Goal: Task Accomplishment & Management: Manage account settings

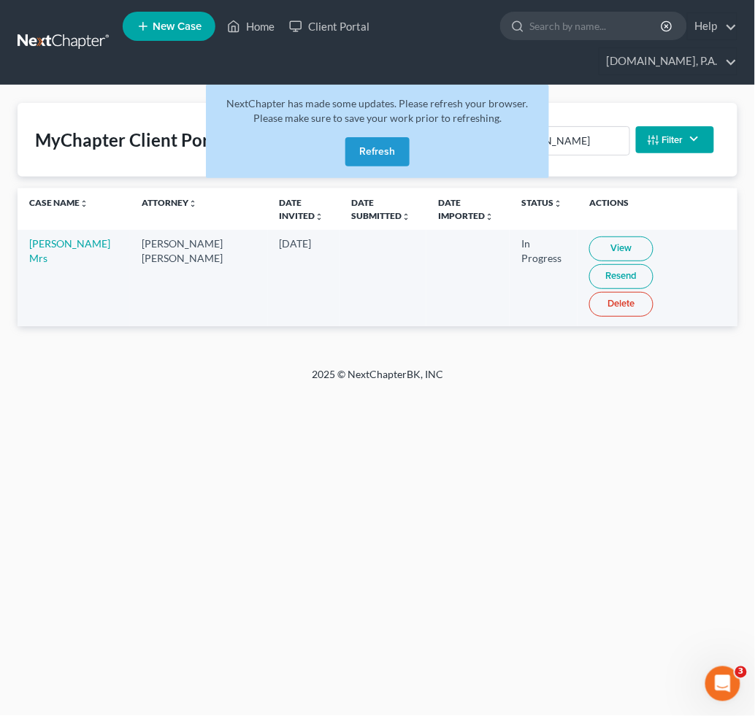
click at [372, 147] on button "Refresh" at bounding box center [377, 151] width 64 height 29
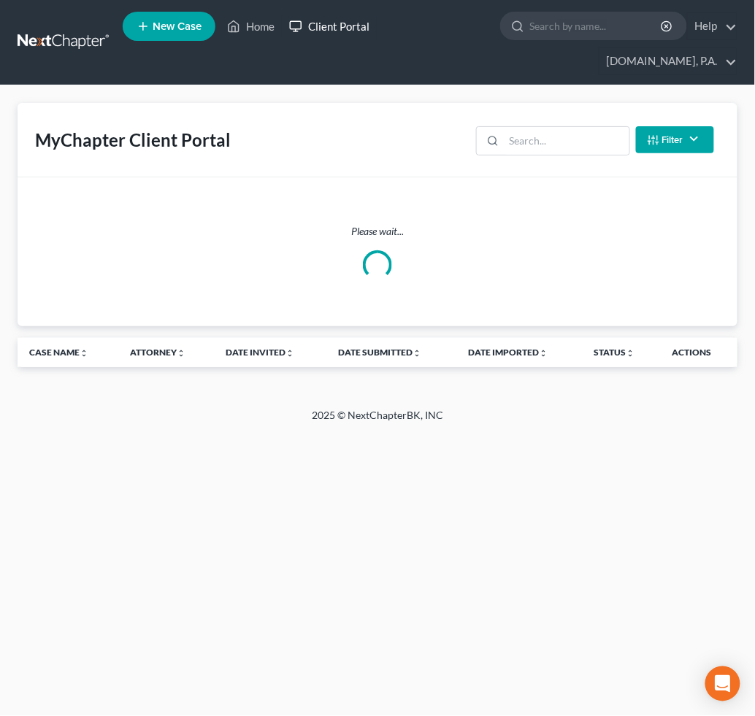
click at [318, 28] on link "Client Portal" at bounding box center [329, 26] width 95 height 26
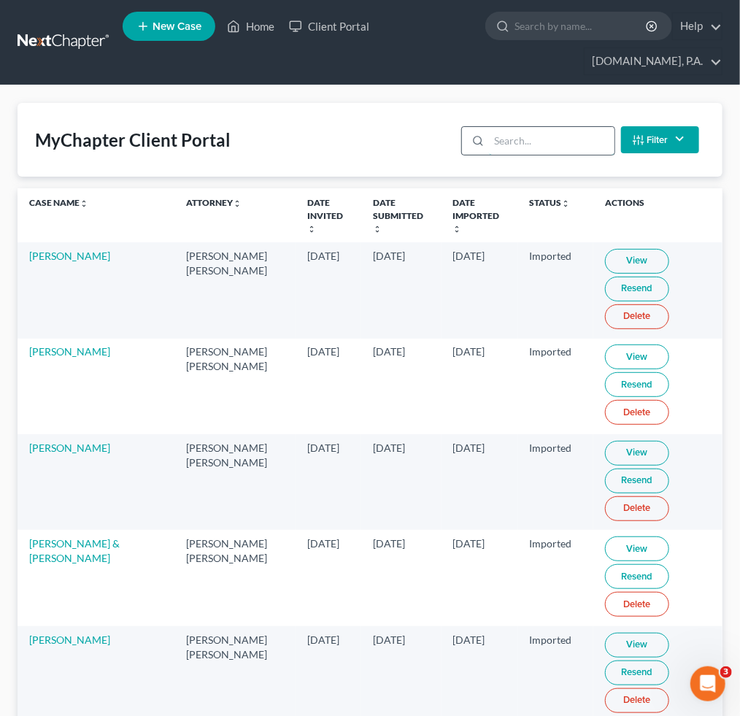
click at [508, 137] on input "search" at bounding box center [551, 141] width 125 height 28
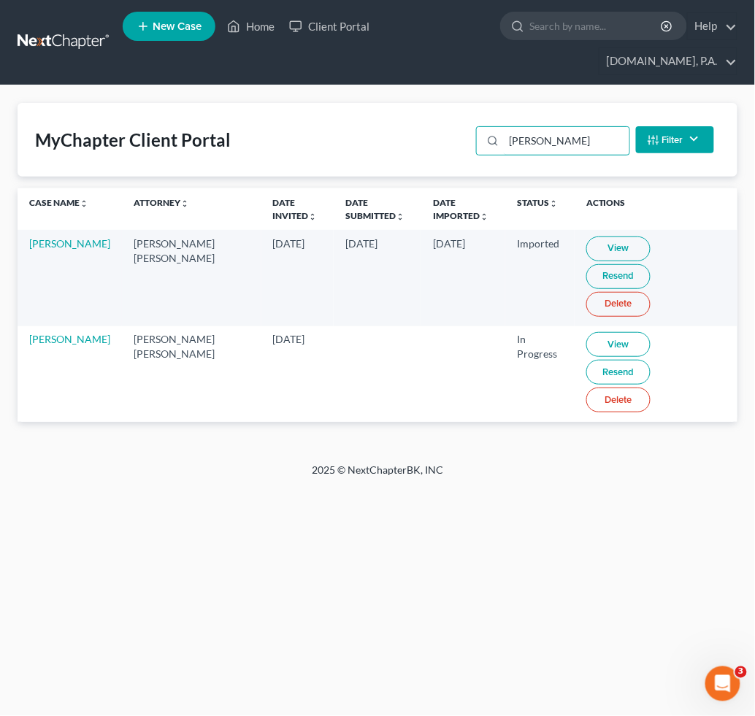
type input "castro"
click at [587, 332] on link "View" at bounding box center [618, 344] width 64 height 25
drag, startPoint x: 42, startPoint y: 318, endPoint x: 25, endPoint y: 329, distance: 20.3
drag, startPoint x: 25, startPoint y: 329, endPoint x: 334, endPoint y: 429, distance: 324.9
click at [394, 442] on div "Home New Case Client Portal Fresh-Start.Law, P.A. jay@fresh-start.law My Accoun…" at bounding box center [377, 358] width 755 height 716
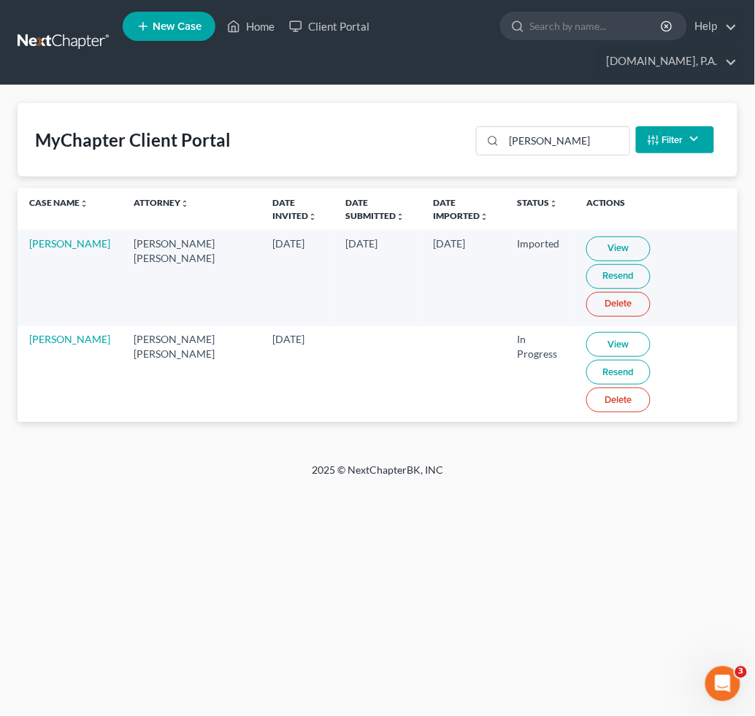
click at [651, 360] on link "Resend" at bounding box center [618, 372] width 64 height 25
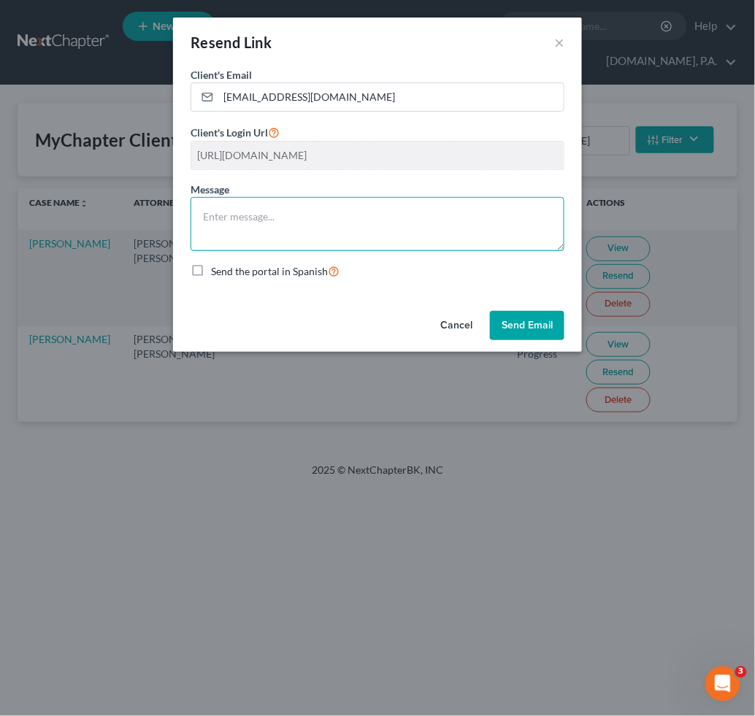
click at [305, 222] on textarea at bounding box center [378, 224] width 374 height 54
click at [215, 223] on textarea at bounding box center [378, 224] width 374 height 54
paste textarea "Dear [Client Name], I wanted to provide a quick update on the documents we stil…"
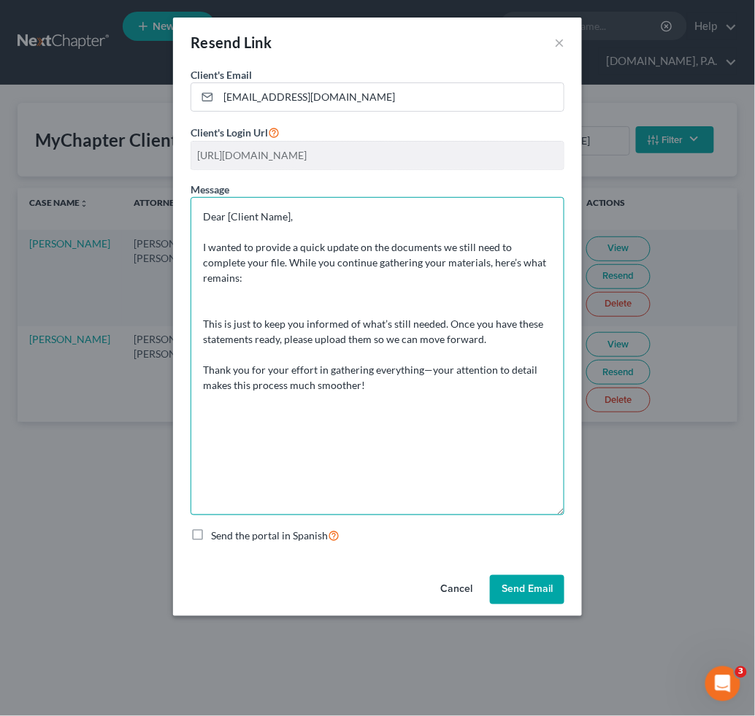
drag, startPoint x: 551, startPoint y: 255, endPoint x: 524, endPoint y: 433, distance: 180.3
click at [564, 513] on textarea "Dear [Client Name], I wanted to provide a quick update on the documents we stil…" at bounding box center [378, 356] width 374 height 318
click at [289, 215] on textarea "Dear [Client Name], I wanted to provide a quick update on the documents we stil…" at bounding box center [378, 356] width 374 height 318
click at [372, 325] on textarea "Dear Mrs. Castro, I wanted to provide a quick update on the documents we still …" at bounding box center [378, 356] width 374 height 318
click at [221, 278] on textarea "Dear Mrs. Castro, I wanted to provide a quick update on the documents we still …" at bounding box center [378, 356] width 374 height 318
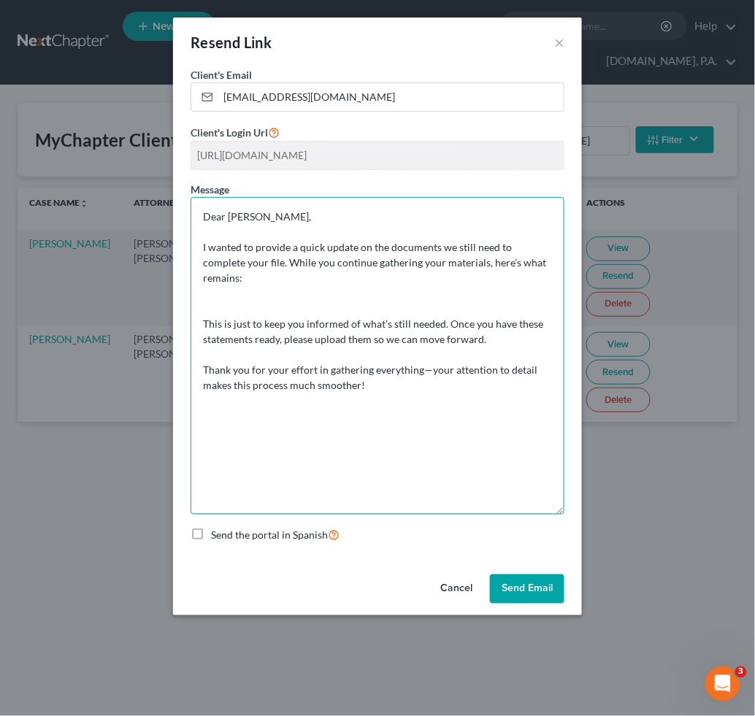
paste textarea "401k, IRA, ROTH IRA, Stock/Brokerage, Pension Funds, & Retirement account state…"
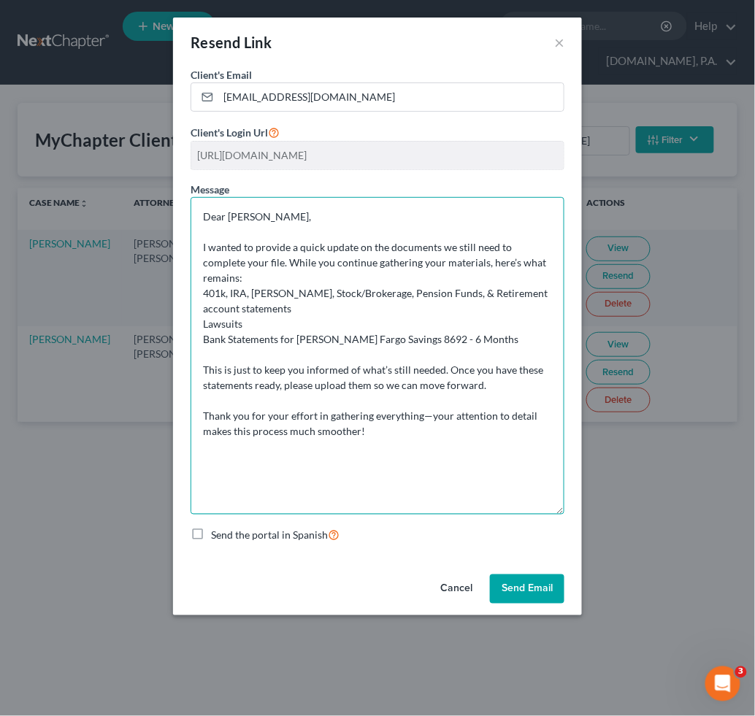
click at [201, 274] on textarea "Dear Mrs. Castro, I wanted to provide a quick update on the documents we still …" at bounding box center [378, 356] width 374 height 318
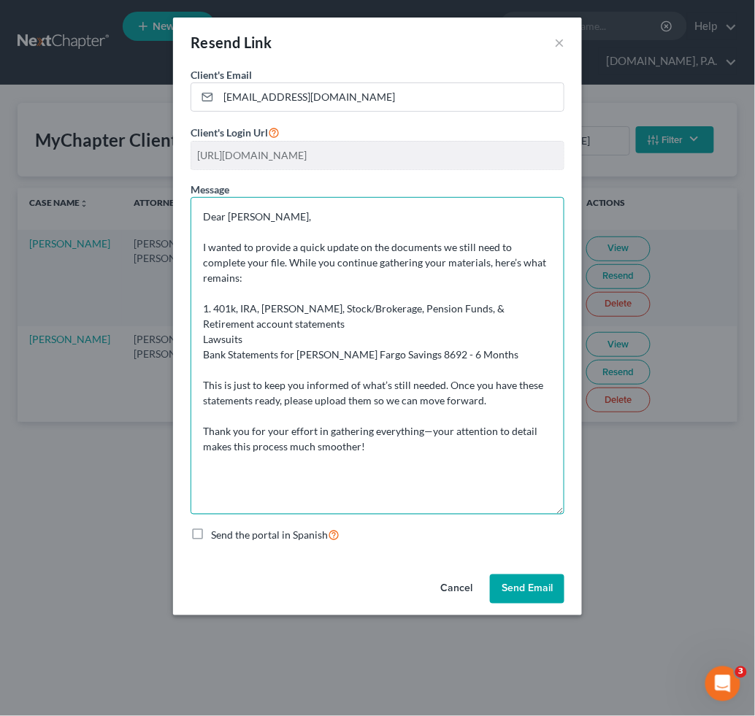
click at [205, 321] on textarea "Dear Mrs. Castro, I wanted to provide a quick update on the documents we still …" at bounding box center [378, 356] width 374 height 318
drag, startPoint x: 204, startPoint y: 341, endPoint x: 220, endPoint y: 343, distance: 15.5
click at [206, 340] on textarea "Dear Mrs. Castro, I wanted to provide a quick update on the documents we still …" at bounding box center [378, 356] width 374 height 318
click at [304, 304] on textarea "Dear Mrs. Castro, I wanted to provide a quick update on the documents we still …" at bounding box center [378, 356] width 374 height 318
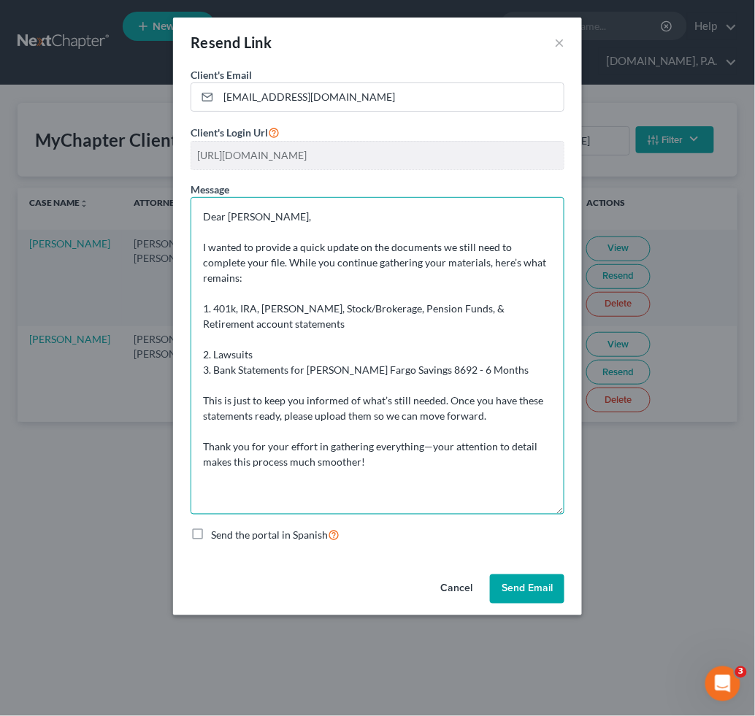
click at [343, 340] on textarea "Dear Mrs. Castro, I wanted to provide a quick update on the documents we still …" at bounding box center [378, 356] width 374 height 318
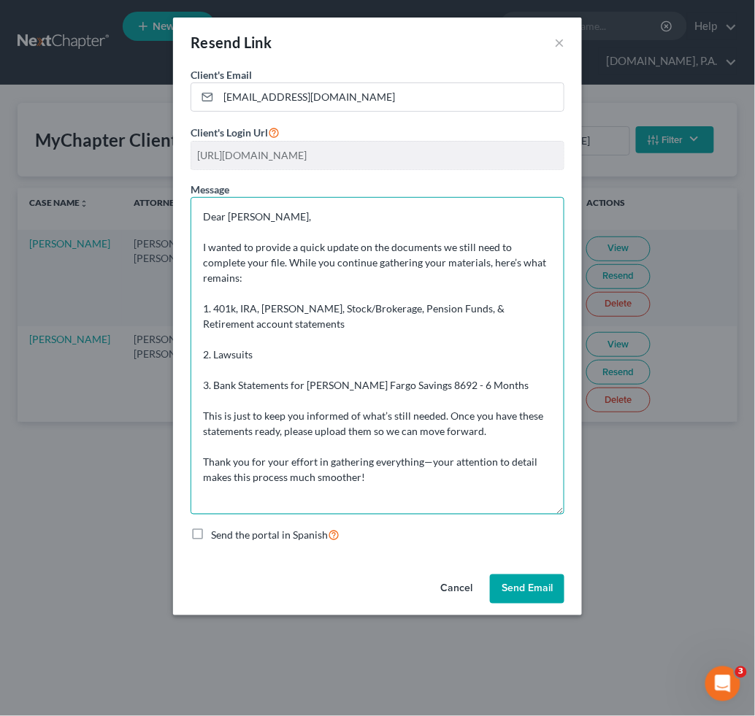
click at [356, 310] on textarea "Dear Mrs. Castro, I wanted to provide a quick update on the documents we still …" at bounding box center [378, 356] width 374 height 318
click at [302, 342] on textarea "Dear Mrs. Castro, I wanted to provide a quick update on the documents we still …" at bounding box center [378, 356] width 374 height 318
click at [234, 359] on textarea "Dear Mrs. Castro, I wanted to provide a quick update on the documents we still …" at bounding box center [378, 356] width 374 height 318
click at [293, 337] on textarea "Dear Mrs. Castro, I wanted to provide a quick update on the documents we still …" at bounding box center [378, 356] width 374 height 318
paste textarea "- If you are being sued or have been sued, submit the first page of any lawsuit…"
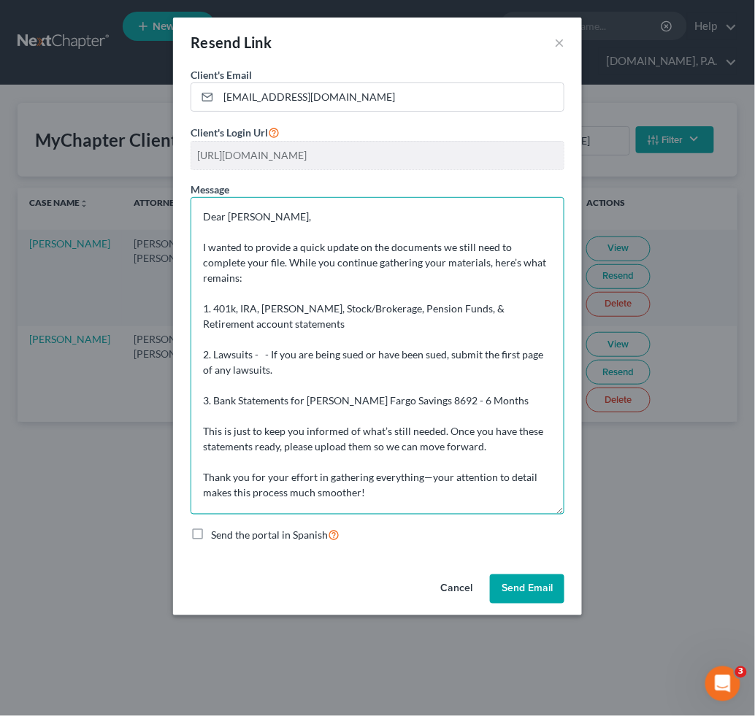
drag, startPoint x: 260, startPoint y: 336, endPoint x: 279, endPoint y: 336, distance: 19.0
click at [260, 336] on textarea "Dear Mrs. Castro, I wanted to provide a quick update on the documents we still …" at bounding box center [378, 356] width 374 height 318
click at [480, 385] on textarea "Dear Mrs. Castro, I wanted to provide a quick update on the documents we still …" at bounding box center [378, 356] width 374 height 318
drag, startPoint x: 396, startPoint y: 480, endPoint x: 170, endPoint y: 205, distance: 355.9
click at [170, 205] on div "Resend Link × Client's Email * jfunkartistry@gmail.com Client's Login Url https…" at bounding box center [377, 358] width 755 height 716
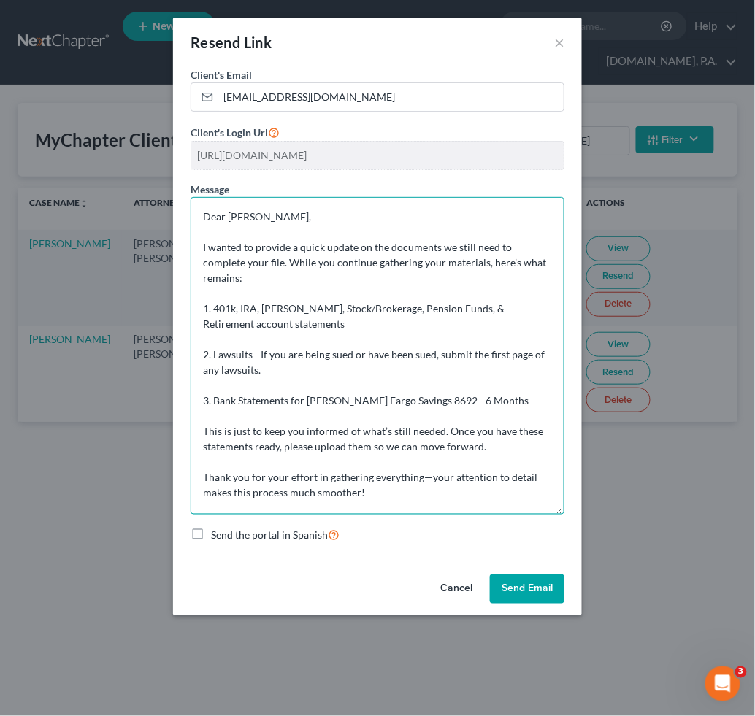
click at [365, 407] on textarea "Dear Mrs. Castro, I wanted to provide a quick update on the documents we still …" at bounding box center [378, 356] width 374 height 318
type textarea "Dear Mrs. Castro, I wanted to provide a quick update on the documents we still …"
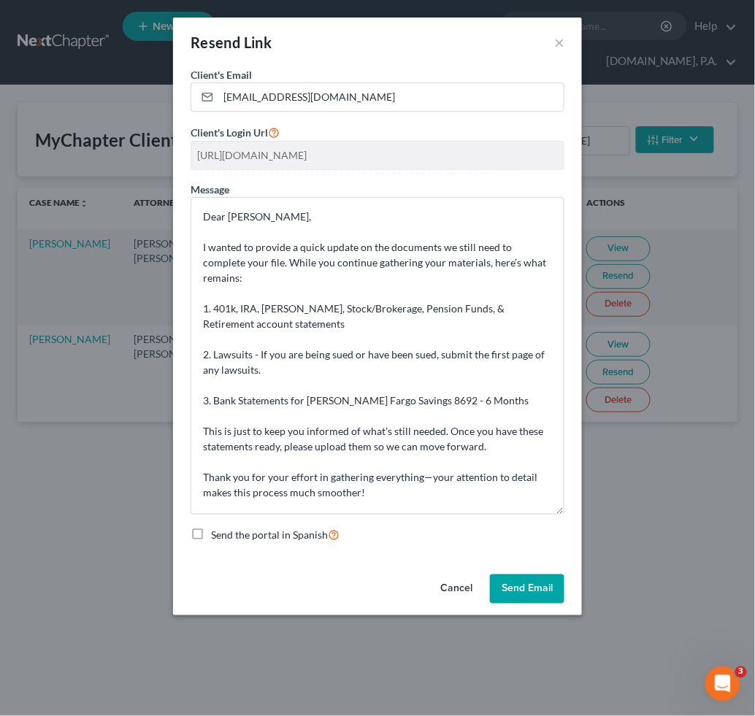
click at [518, 591] on button "Send Email" at bounding box center [527, 589] width 74 height 29
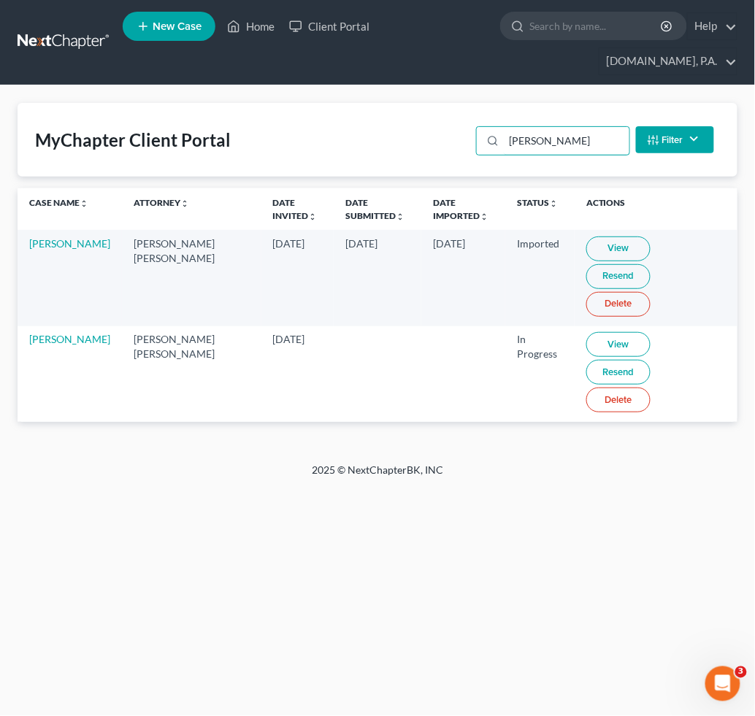
drag, startPoint x: 545, startPoint y: 147, endPoint x: 153, endPoint y: 140, distance: 392.2
click at [235, 140] on div "MyChapter Client Portal castro Filter Status Filter... Invited In Progress Read…" at bounding box center [378, 140] width 720 height 74
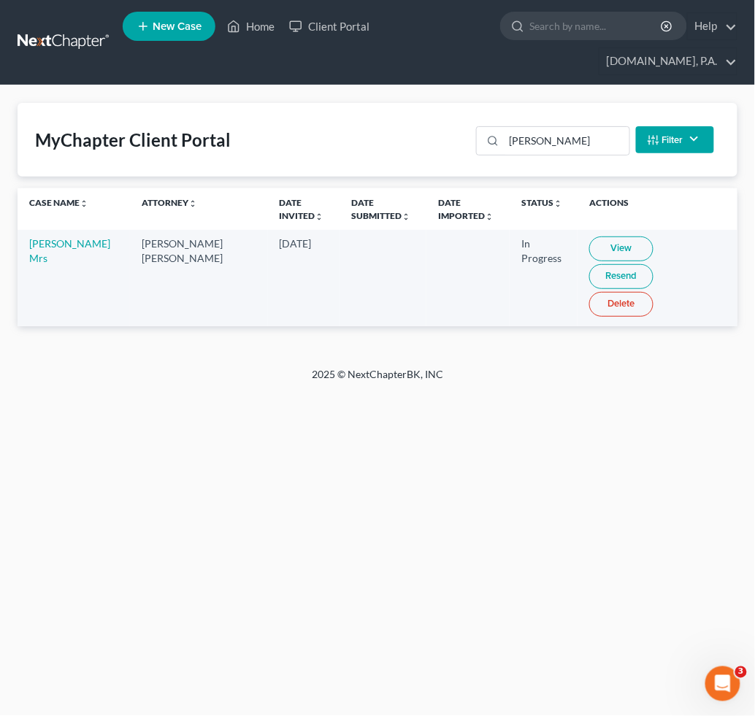
click at [597, 250] on link "View" at bounding box center [621, 249] width 64 height 25
drag, startPoint x: 478, startPoint y: 240, endPoint x: 535, endPoint y: 266, distance: 62.4
click at [539, 266] on td "In Progress" at bounding box center [544, 278] width 68 height 96
copy td "In Progress"
drag, startPoint x: 599, startPoint y: 137, endPoint x: 463, endPoint y: 140, distance: 135.8
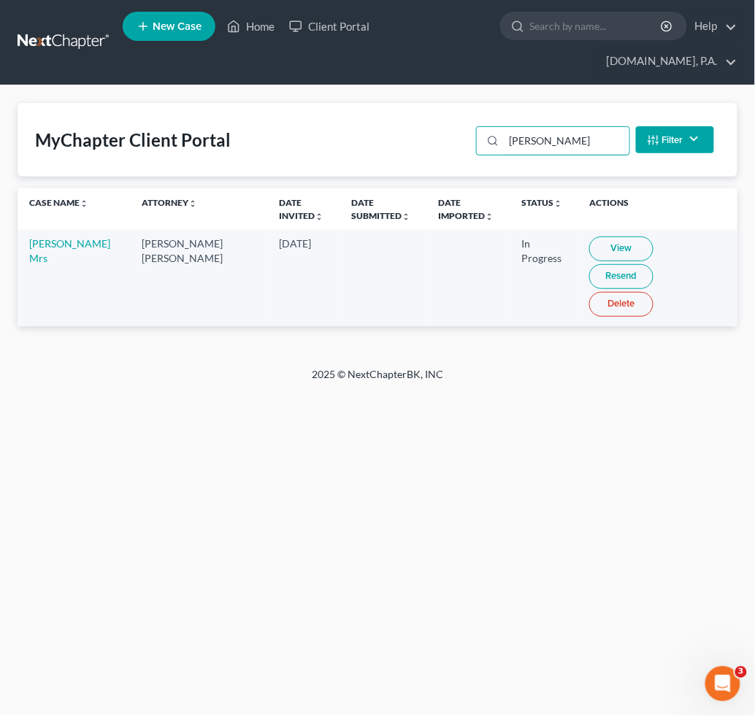
click at [463, 140] on div "MyChapter Client Portal norma Filter Status Filter... Invited In Progress Ready…" at bounding box center [378, 140] width 720 height 74
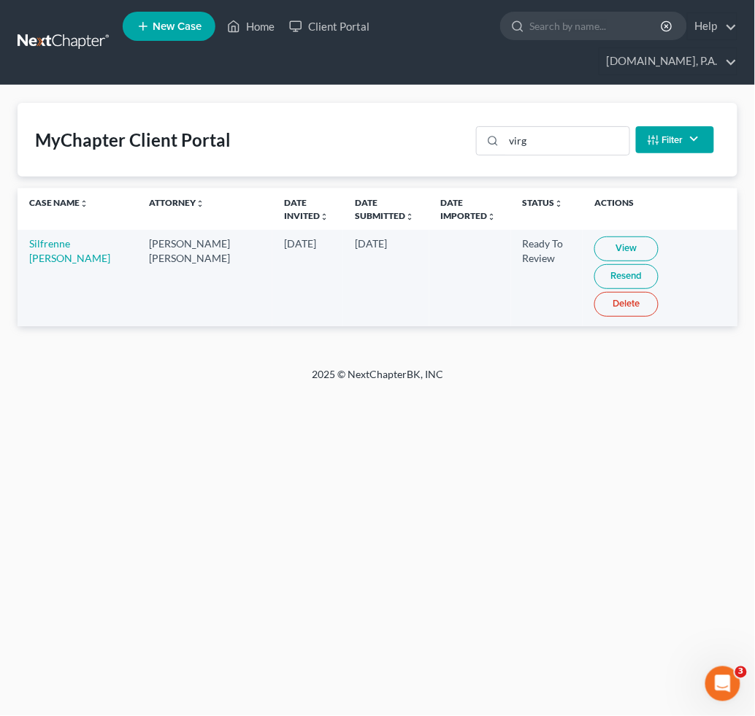
click at [594, 246] on link "View" at bounding box center [626, 249] width 64 height 25
drag, startPoint x: 409, startPoint y: 139, endPoint x: 295, endPoint y: 147, distance: 114.1
click at [371, 139] on div "MyChapter Client Portal virg Filter Status Filter... Invited In Progress Ready …" at bounding box center [378, 140] width 720 height 74
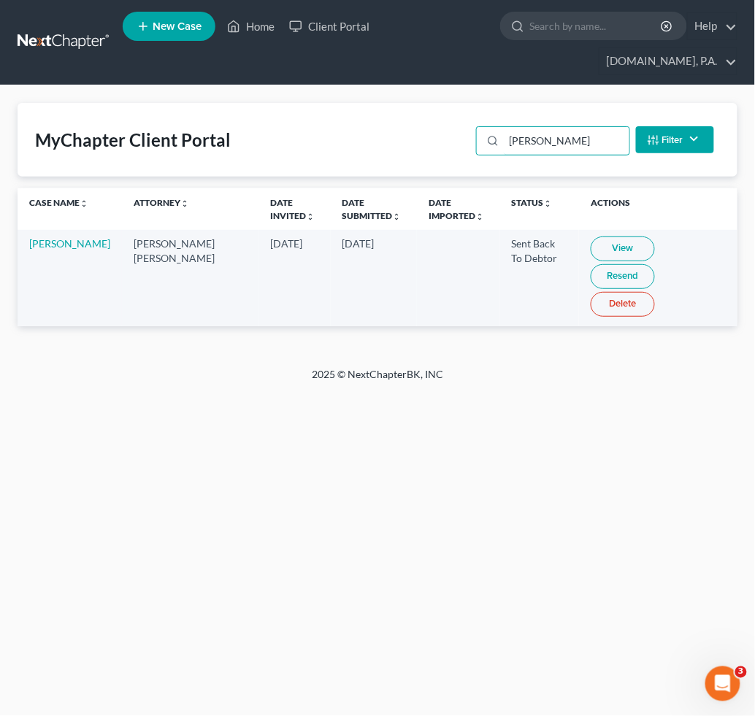
type input "burry"
click at [610, 250] on link "View" at bounding box center [623, 249] width 64 height 25
click at [655, 264] on link "Resend" at bounding box center [623, 276] width 64 height 25
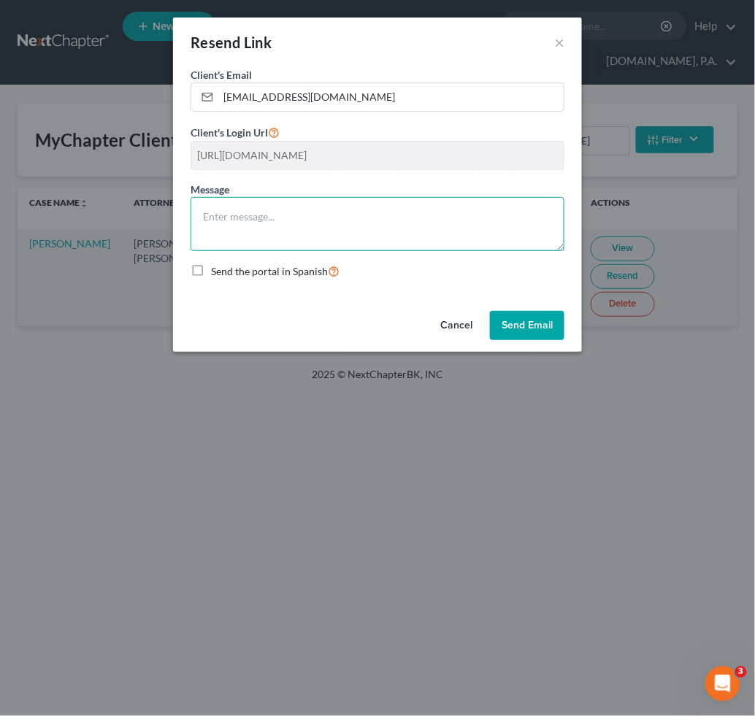
click at [323, 215] on textarea at bounding box center [378, 224] width 374 height 54
paste textarea "Good Afternoon, Ms. Burry, Thank you again for sending your documents. After re…"
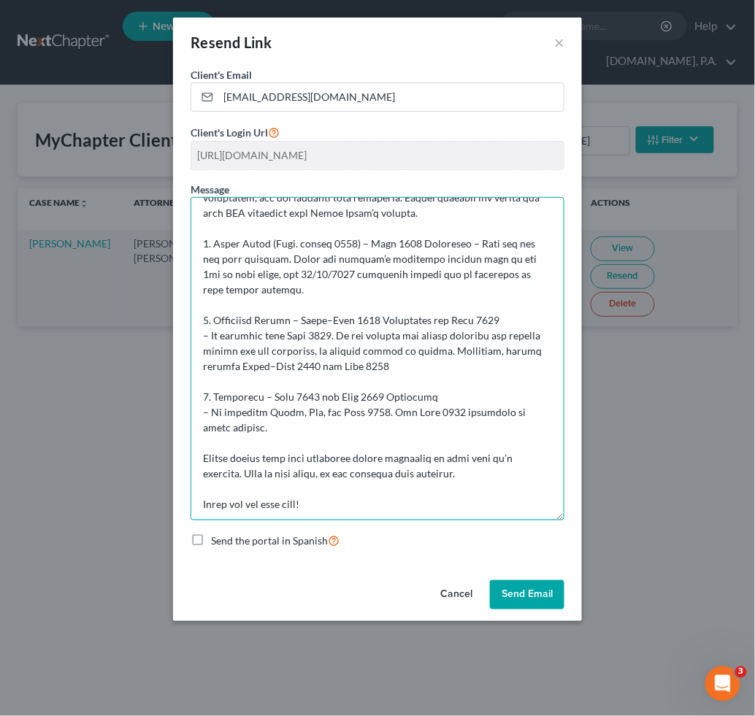
drag, startPoint x: 559, startPoint y: 245, endPoint x: 572, endPoint y: 512, distance: 267.6
click at [571, 517] on div "Client's Email * keriburry@yahoo.com Client's Login Url https://app.mychapterbk…" at bounding box center [377, 320] width 409 height 507
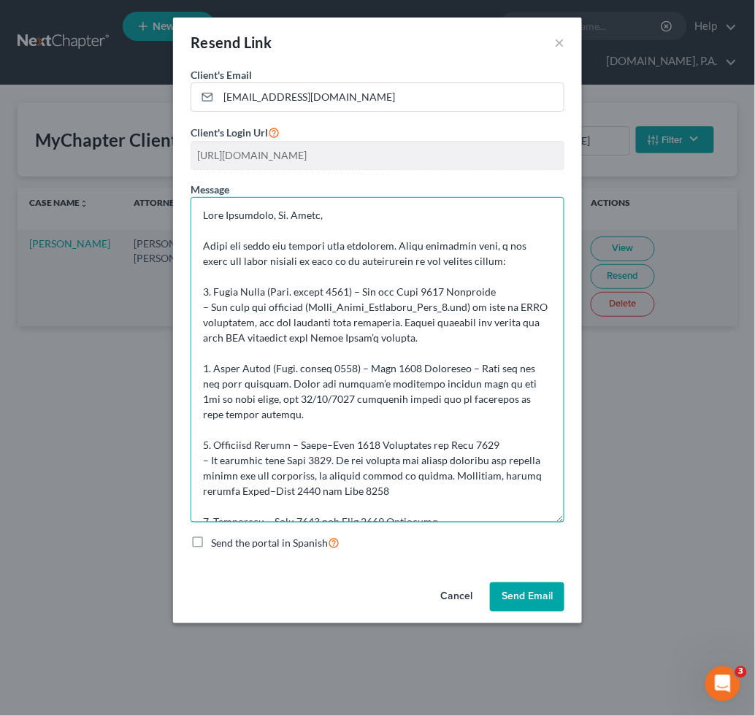
scroll to position [0, 0]
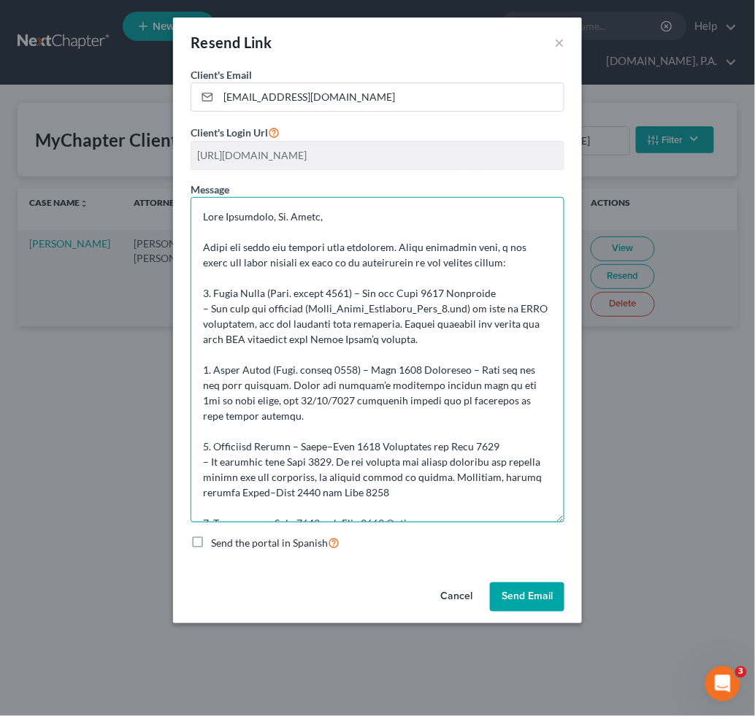
drag, startPoint x: 276, startPoint y: 213, endPoint x: 230, endPoint y: 215, distance: 46.0
click at [230, 215] on textarea at bounding box center [378, 360] width 374 height 326
drag, startPoint x: 415, startPoint y: 350, endPoint x: 422, endPoint y: 361, distance: 12.8
click at [415, 353] on textarea at bounding box center [378, 360] width 374 height 326
drag, startPoint x: 415, startPoint y: 509, endPoint x: 192, endPoint y: 177, distance: 399.8
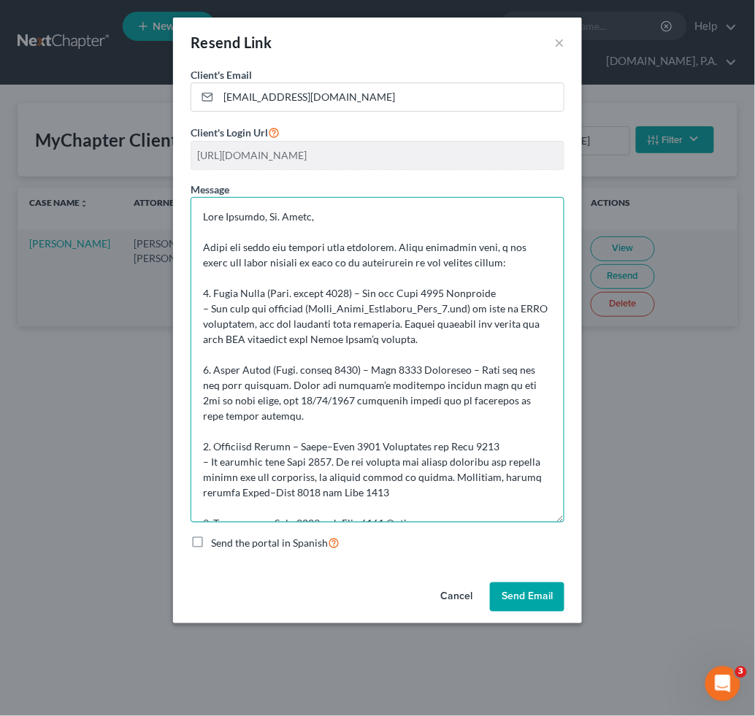
click at [192, 177] on form "Client's Email * keriburry@yahoo.com Client's Login Url https://app.mychapterbk…" at bounding box center [378, 308] width 374 height 483
click at [387, 432] on textarea at bounding box center [378, 360] width 374 height 326
type textarea "Good Morning, Ms. Burry, Thank you again for sending your documents. After revi…"
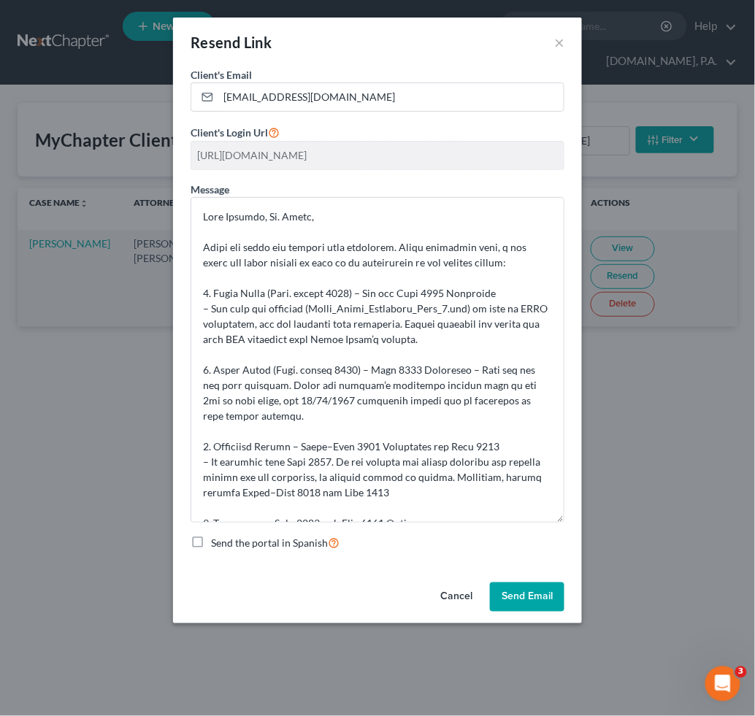
click at [526, 594] on button "Send Email" at bounding box center [527, 597] width 74 height 29
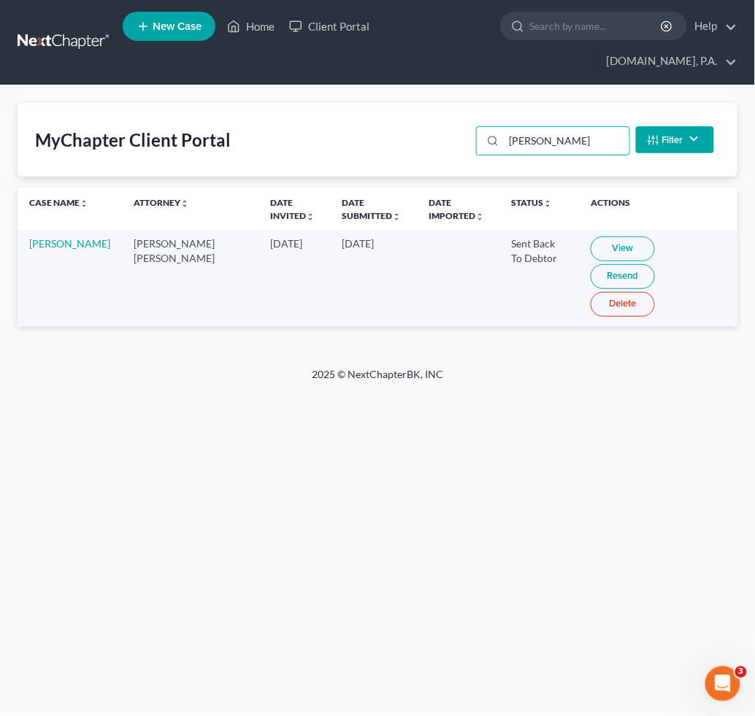
drag, startPoint x: 556, startPoint y: 142, endPoint x: 72, endPoint y: 88, distance: 487.1
click at [194, 98] on div "MyChapter Client Portal burry Filter Status Filter... Invited In Progress Ready…" at bounding box center [377, 226] width 755 height 282
click at [586, 253] on link "View" at bounding box center [618, 249] width 64 height 25
drag, startPoint x: 551, startPoint y: 138, endPoint x: 497, endPoint y: 149, distance: 55.1
click at [418, 134] on div "MyChapter Client Portal guy Filter Status Filter... Invited In Progress Ready T…" at bounding box center [378, 140] width 720 height 74
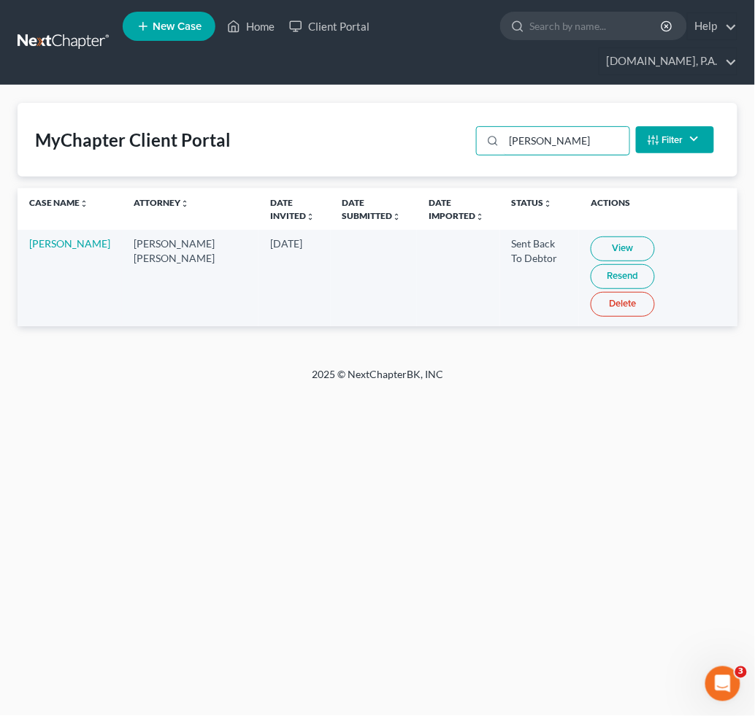
type input "breslow"
click at [610, 248] on link "View" at bounding box center [623, 249] width 64 height 25
drag, startPoint x: 568, startPoint y: 145, endPoint x: 527, endPoint y: 177, distance: 52.0
click at [395, 145] on div "MyChapter Client Portal breslow Filter Status Filter... Invited In Progress Rea…" at bounding box center [378, 140] width 720 height 74
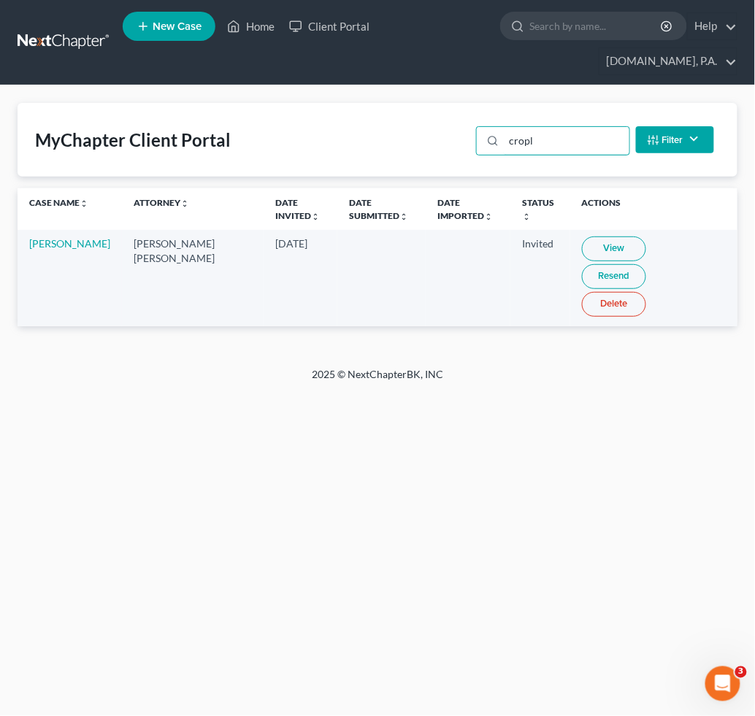
drag, startPoint x: 562, startPoint y: 143, endPoint x: 31, endPoint y: 105, distance: 531.5
click at [244, 123] on div "MyChapter Client Portal cropl Filter Status Filter... Invited In Progress Ready…" at bounding box center [378, 140] width 720 height 74
drag, startPoint x: 536, startPoint y: 138, endPoint x: 486, endPoint y: 190, distance: 71.8
click at [301, 131] on div "MyChapter Client Portal john e Filter Status Filter... Invited In Progress Read…" at bounding box center [378, 140] width 720 height 74
click at [594, 240] on link "View" at bounding box center [618, 249] width 64 height 25
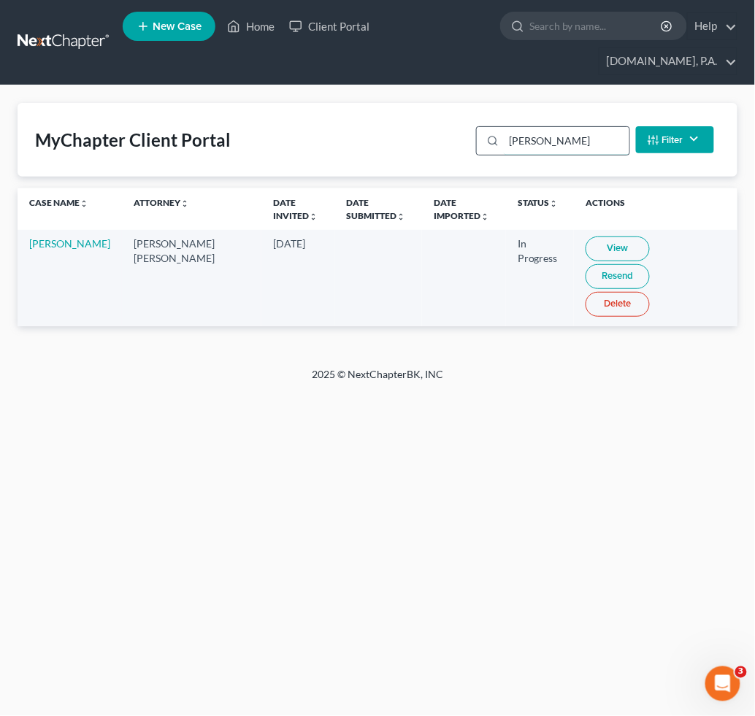
click at [566, 139] on input "barg" at bounding box center [566, 141] width 125 height 28
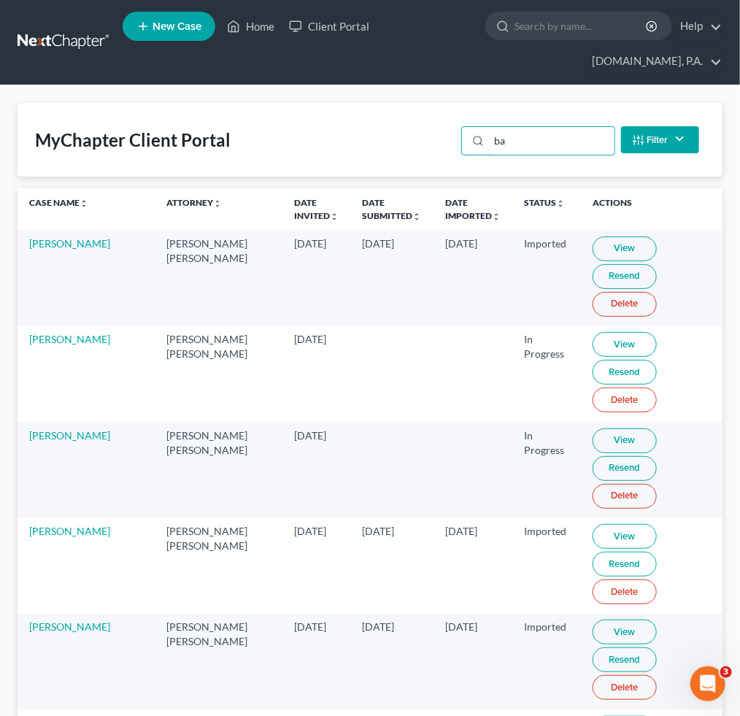
type input "b"
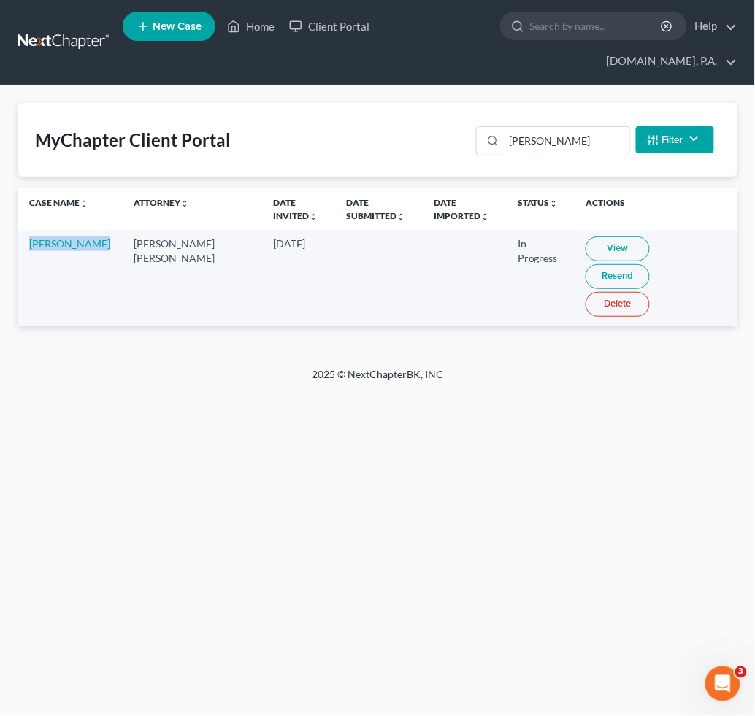
drag, startPoint x: 25, startPoint y: 240, endPoint x: 80, endPoint y: 261, distance: 59.0
click at [80, 261] on td "Omar Cuadrado" at bounding box center [70, 278] width 104 height 96
copy link "Omar Cuadrado"
click at [381, 366] on div "Home New Case Client Portal Fresh-Start.Law, P.A. jay@fresh-start.law My Accoun…" at bounding box center [377, 358] width 755 height 716
click at [591, 245] on link "View" at bounding box center [618, 249] width 64 height 25
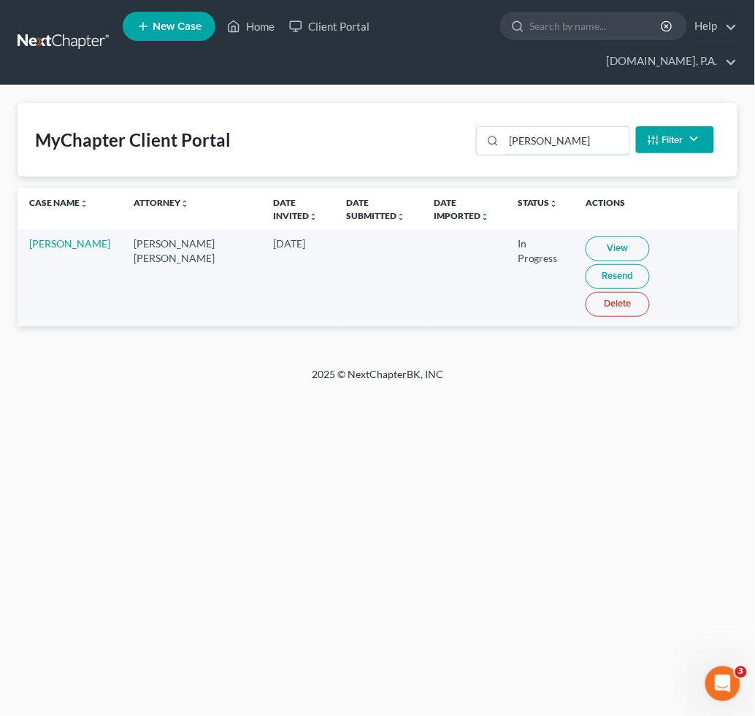
click at [411, 131] on div "MyChapter Client Portal omar Filter Status Filter... Invited In Progress Ready …" at bounding box center [378, 140] width 720 height 74
click at [593, 250] on link "View" at bounding box center [618, 249] width 64 height 25
drag, startPoint x: 557, startPoint y: 137, endPoint x: 112, endPoint y: 134, distance: 444.7
click at [234, 129] on div "MyChapter Client Portal cerda Filter Status Filter... Invited In Progress Ready…" at bounding box center [378, 140] width 720 height 74
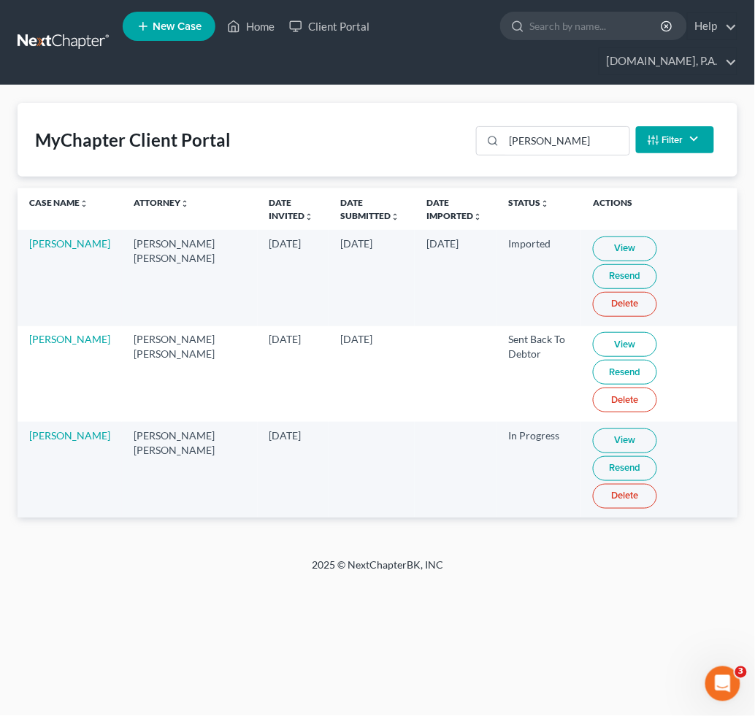
click at [593, 429] on link "View" at bounding box center [625, 441] width 64 height 25
click at [421, 364] on td at bounding box center [456, 374] width 83 height 96
click at [415, 422] on td at bounding box center [456, 470] width 83 height 96
drag, startPoint x: 26, startPoint y: 380, endPoint x: 69, endPoint y: 388, distance: 44.0
click at [69, 422] on td "Chris Butler" at bounding box center [70, 470] width 104 height 96
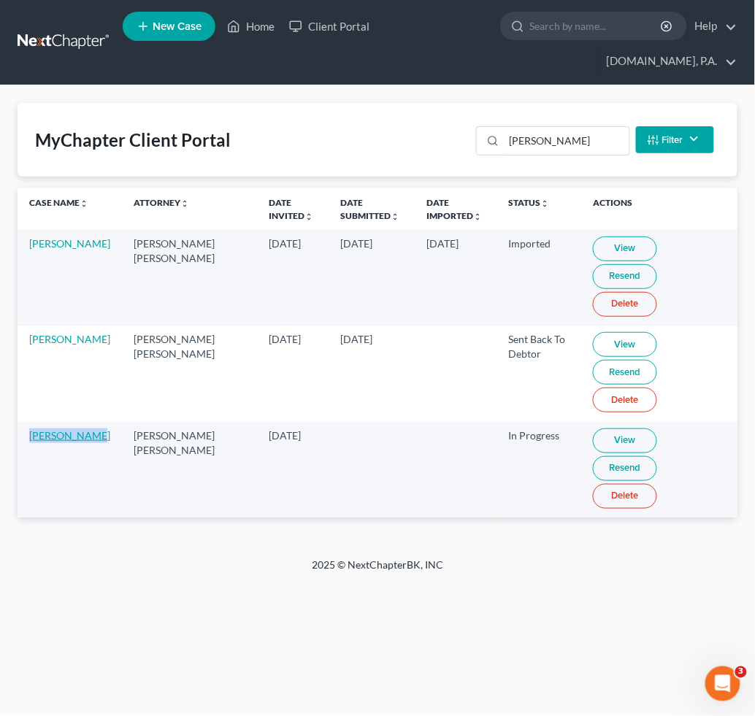
copy link "Chris Butler"
drag, startPoint x: 524, startPoint y: 143, endPoint x: 484, endPoint y: 175, distance: 51.4
click at [486, 143] on div "butler" at bounding box center [552, 140] width 153 height 29
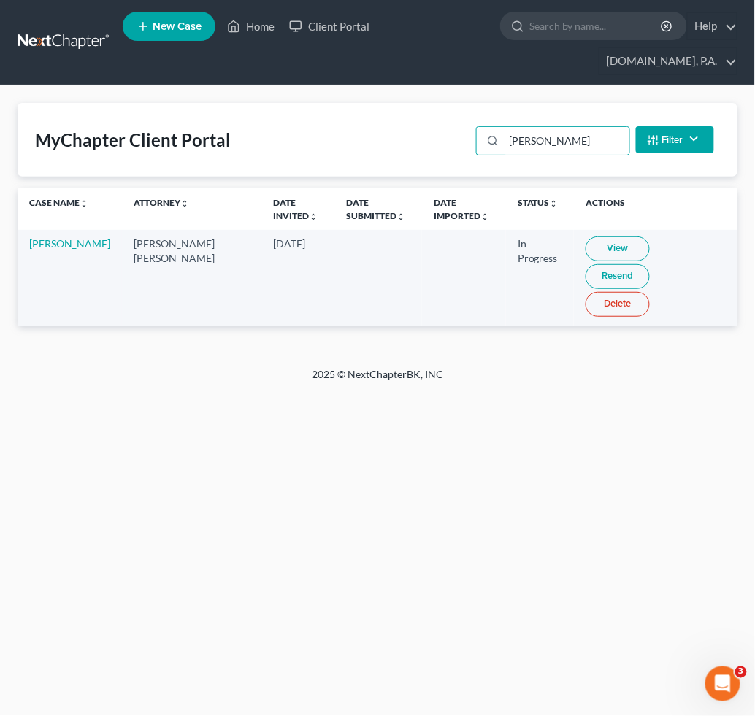
click at [592, 245] on link "View" at bounding box center [618, 249] width 64 height 25
drag, startPoint x: 562, startPoint y: 135, endPoint x: 265, endPoint y: 119, distance: 296.9
click at [237, 118] on div "MyChapter Client Portal bustos Filter Status Filter... Invited In Progress Read…" at bounding box center [378, 140] width 720 height 74
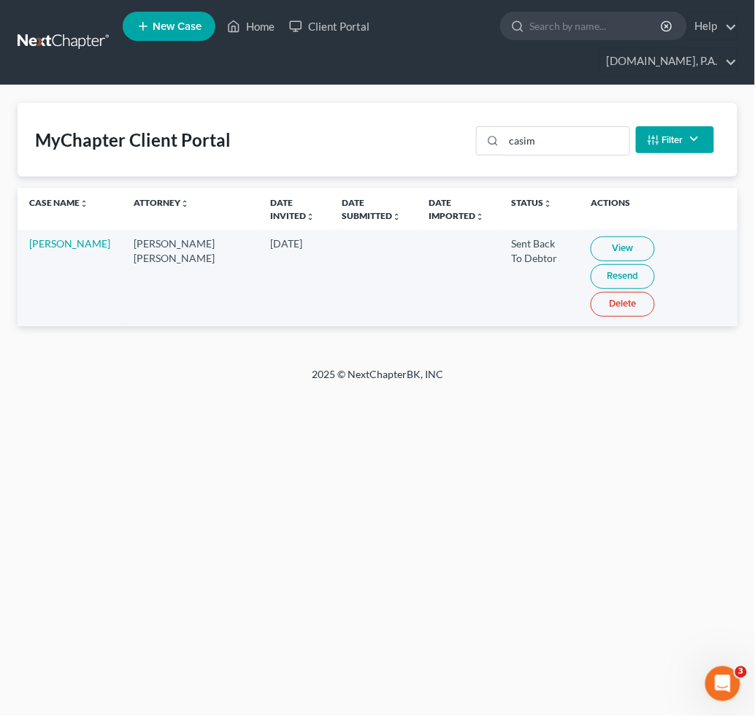
click at [608, 253] on link "View" at bounding box center [623, 249] width 64 height 25
click at [199, 407] on div "Home New Case Client Portal Fresh-Start.Law, P.A. jay@fresh-start.law My Accoun…" at bounding box center [377, 358] width 755 height 716
click at [337, 164] on div "MyChapter Client Portal casim Filter Status Filter... Invited In Progress Ready…" at bounding box center [378, 140] width 720 height 74
drag, startPoint x: 24, startPoint y: 256, endPoint x: 22, endPoint y: 248, distance: 9.0
click at [22, 248] on td "Michelle Casimiro" at bounding box center [70, 278] width 104 height 96
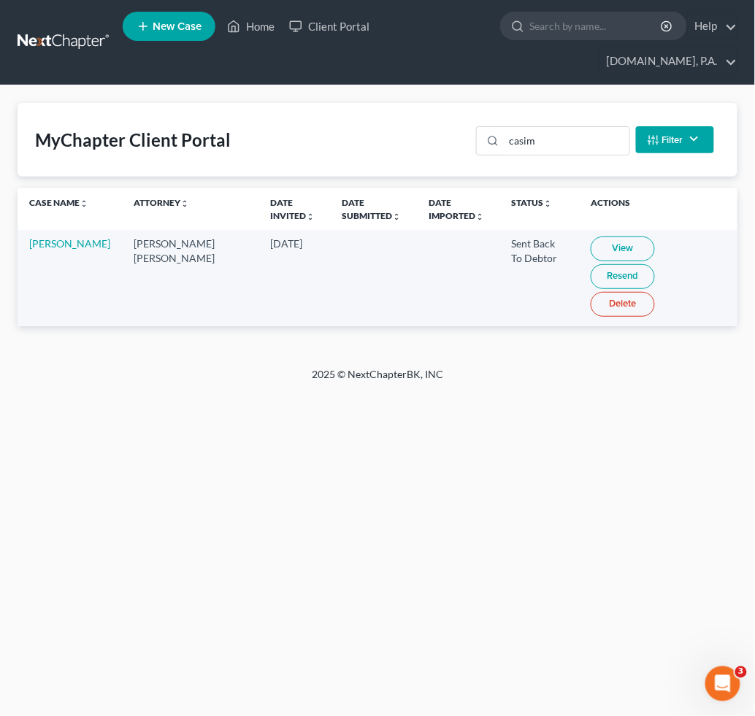
copy link "Michelle Casimiro"
drag, startPoint x: 558, startPoint y: 139, endPoint x: 252, endPoint y: 131, distance: 306.1
click at [438, 129] on div "MyChapter Client Portal casim Filter Status Filter... Invited In Progress Ready…" at bounding box center [378, 140] width 720 height 74
click at [585, 250] on link "View" at bounding box center [617, 249] width 64 height 25
drag, startPoint x: 572, startPoint y: 142, endPoint x: 270, endPoint y: 123, distance: 302.9
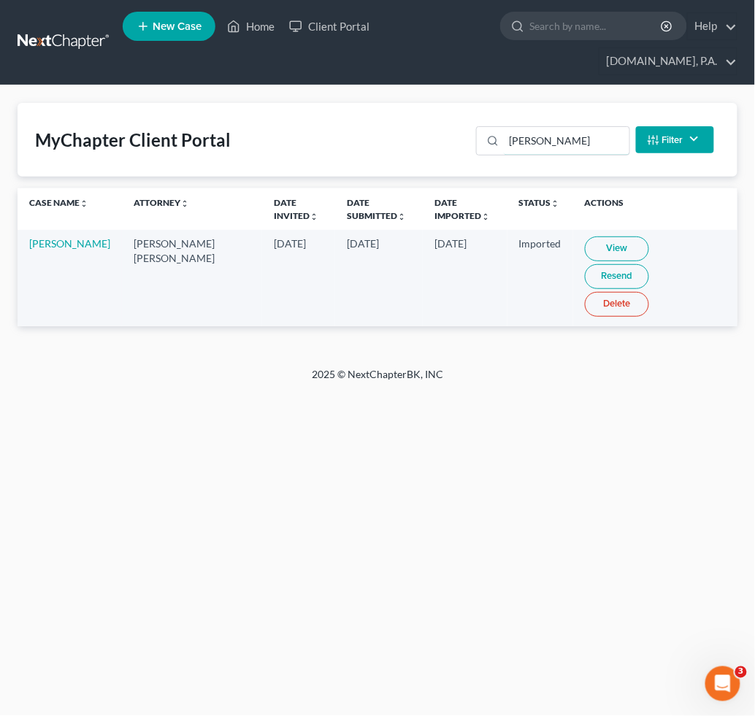
click at [335, 123] on div "MyChapter Client Portal charran Filter Status Filter... Invited In Progress Rea…" at bounding box center [378, 140] width 720 height 74
click at [586, 253] on link "View" at bounding box center [618, 249] width 64 height 25
drag, startPoint x: 578, startPoint y: 151, endPoint x: 103, endPoint y: 99, distance: 477.5
click at [133, 97] on div "MyChapter Client Portal crespo Filter Status Filter... Invited In Progress Read…" at bounding box center [377, 226] width 755 height 282
click at [589, 248] on link "View" at bounding box center [618, 249] width 64 height 25
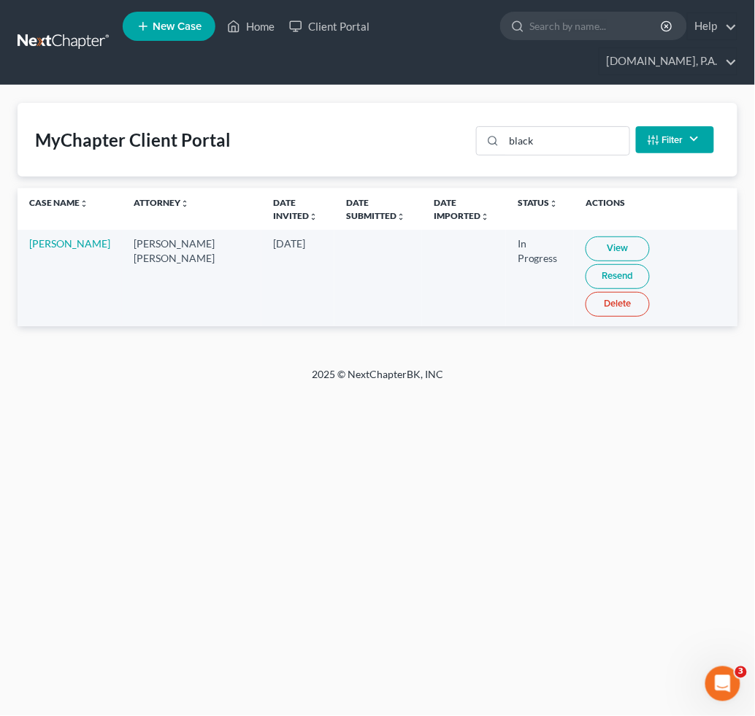
click at [591, 240] on link "View" at bounding box center [618, 249] width 64 height 25
drag, startPoint x: 564, startPoint y: 142, endPoint x: 494, endPoint y: 153, distance: 71.1
click at [494, 153] on div "black" at bounding box center [552, 140] width 153 height 29
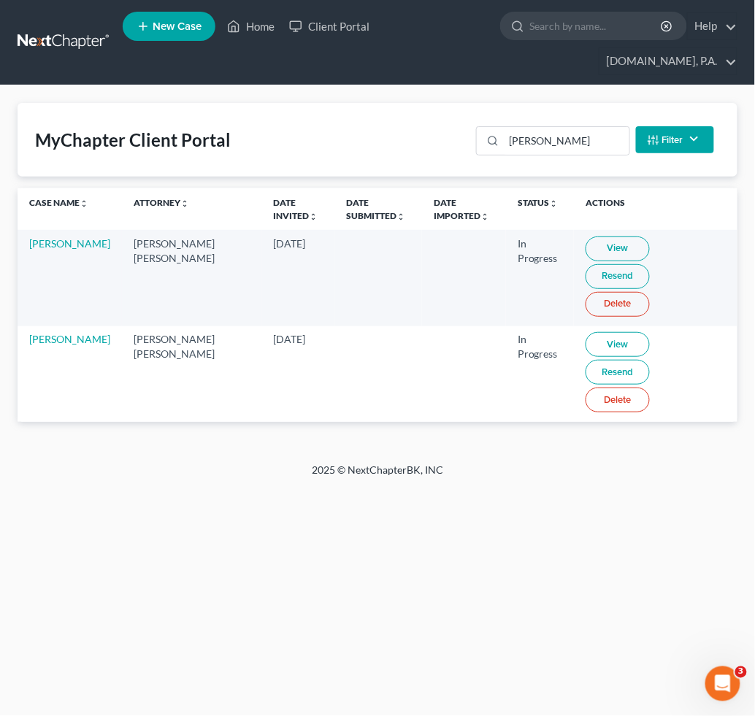
click at [586, 242] on link "View" at bounding box center [618, 249] width 64 height 25
drag, startPoint x: 565, startPoint y: 150, endPoint x: 364, endPoint y: 146, distance: 200.8
click at [418, 146] on div "MyChapter Client Portal eliza Filter Status Filter... Invited In Progress Ready…" at bounding box center [378, 140] width 720 height 74
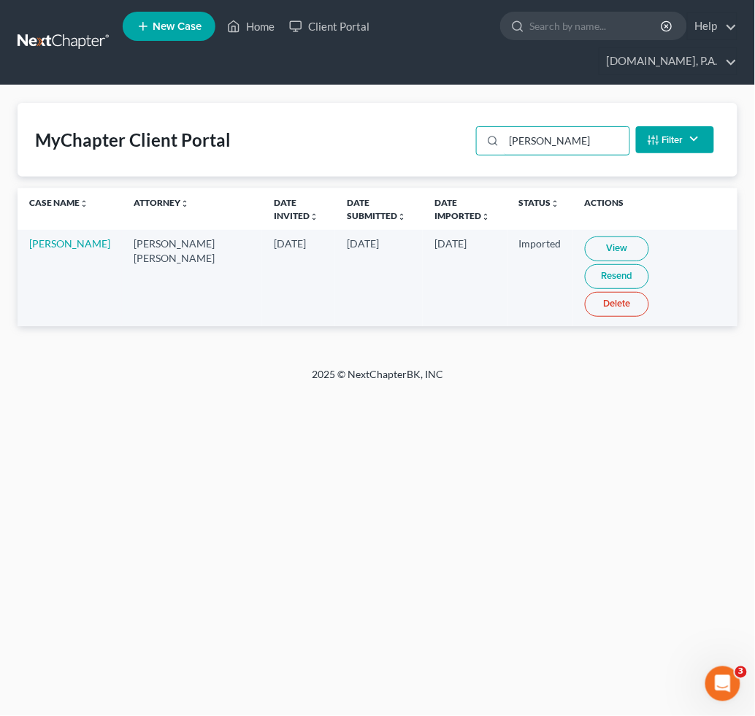
drag, startPoint x: 547, startPoint y: 138, endPoint x: 315, endPoint y: 146, distance: 231.6
click at [311, 139] on div "MyChapter Client Portal pope Filter Status Filter... Invited In Progress Ready …" at bounding box center [378, 140] width 720 height 74
click at [586, 239] on link "View" at bounding box center [618, 249] width 64 height 25
drag, startPoint x: 573, startPoint y: 143, endPoint x: 476, endPoint y: 183, distance: 104.8
click at [312, 147] on div "MyChapter Client Portal leslie Filter Status Filter... Invited In Progress Read…" at bounding box center [378, 140] width 720 height 74
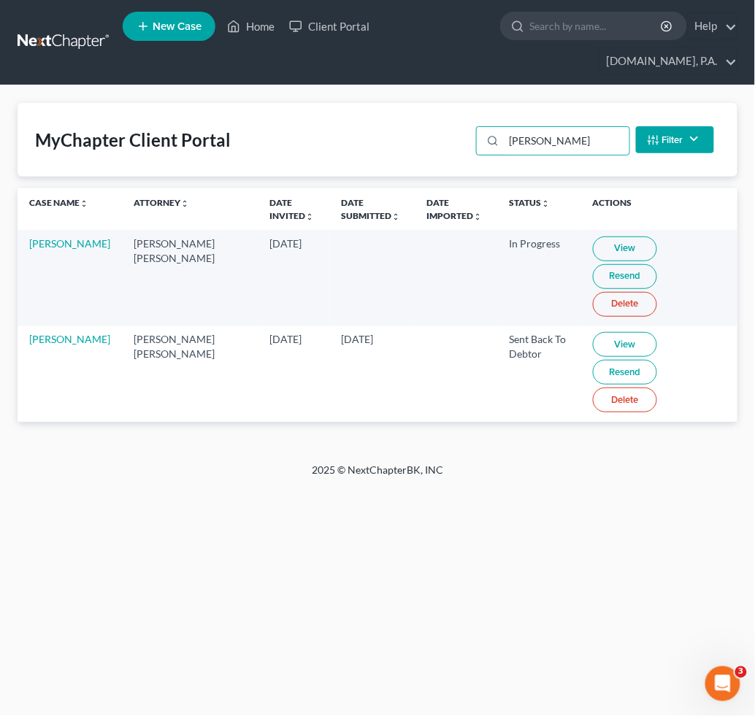
click at [593, 332] on link "View" at bounding box center [625, 344] width 64 height 25
drag, startPoint x: 551, startPoint y: 139, endPoint x: 321, endPoint y: 150, distance: 231.0
click at [382, 150] on div "MyChapter Client Portal morales Filter Status Filter... Invited In Progress Rea…" at bounding box center [378, 140] width 720 height 74
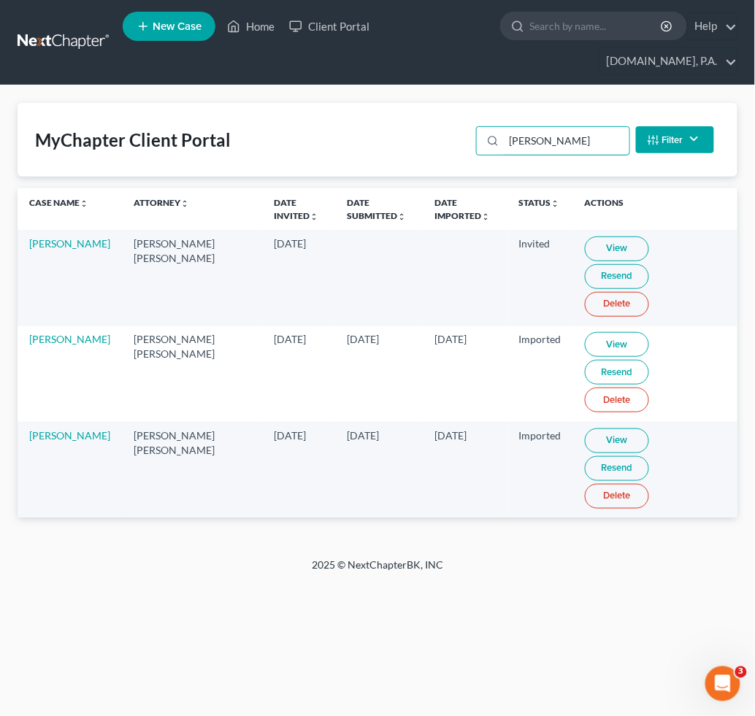
type input "torres"
click at [605, 243] on link "View" at bounding box center [617, 249] width 64 height 25
drag, startPoint x: 553, startPoint y: 137, endPoint x: 336, endPoint y: 120, distance: 218.2
click at [410, 118] on div "MyChapter Client Portal torres Filter Status Filter... Invited In Progress Read…" at bounding box center [378, 140] width 720 height 74
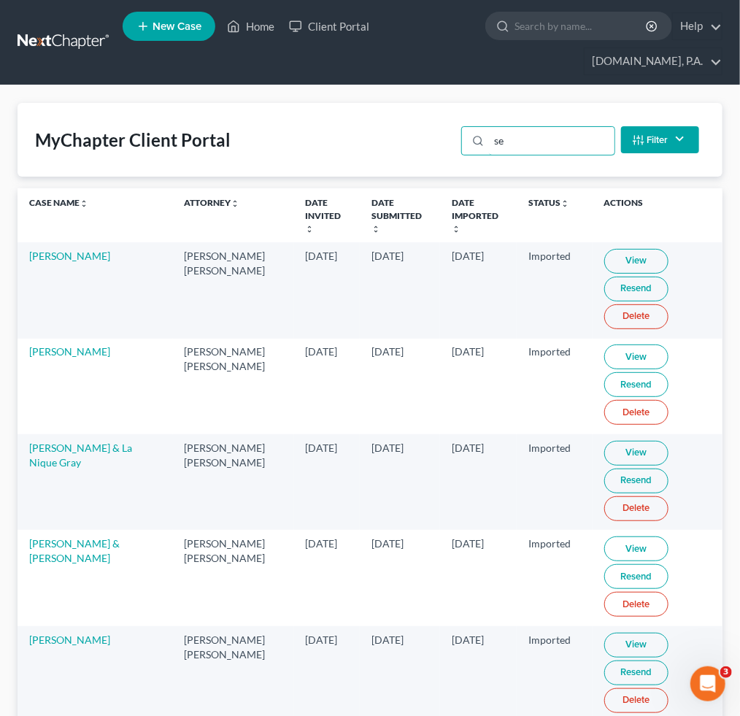
type input "s"
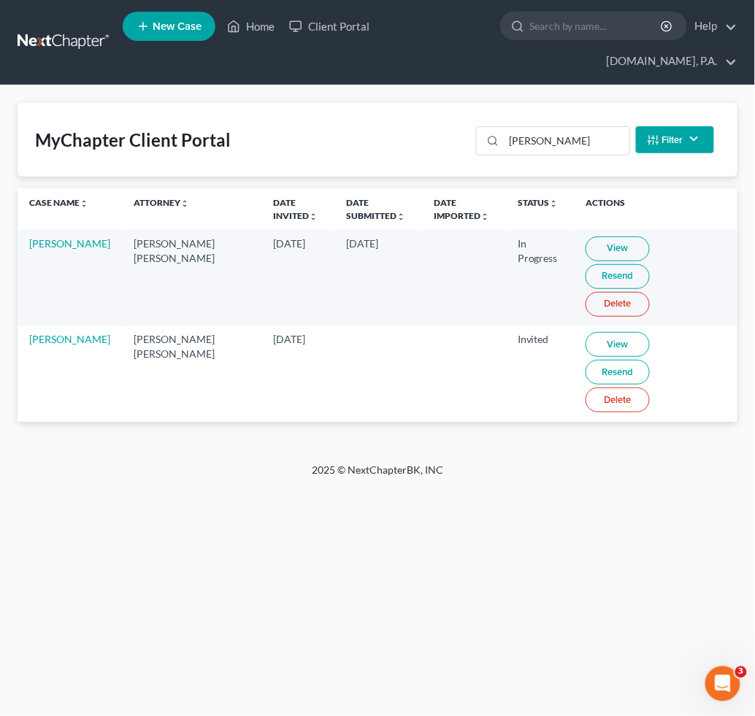
click at [586, 242] on link "View" at bounding box center [618, 249] width 64 height 25
click at [434, 137] on div "MyChapter Client Portal osei Filter Status Filter... Invited In Progress Ready …" at bounding box center [378, 140] width 720 height 74
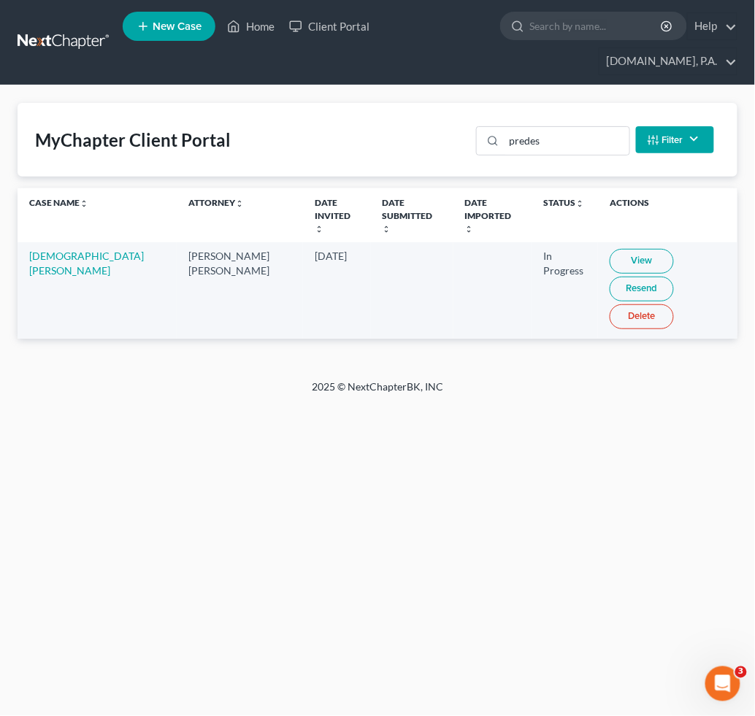
click at [610, 249] on link "View" at bounding box center [642, 261] width 64 height 25
drag, startPoint x: 526, startPoint y: 149, endPoint x: 399, endPoint y: 186, distance: 132.4
click at [302, 149] on div "MyChapter Client Portal predes Filter Status Filter... Invited In Progress Read…" at bounding box center [378, 140] width 720 height 74
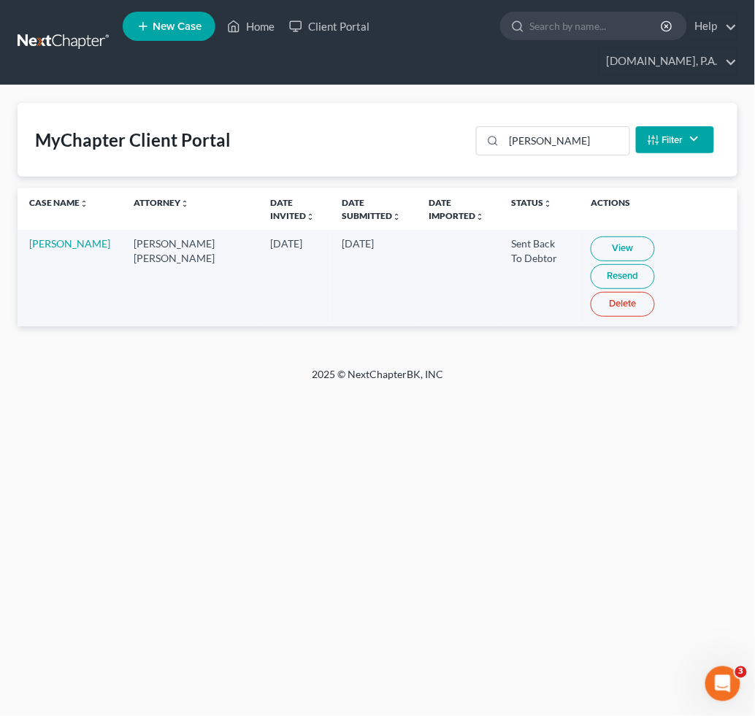
click at [608, 246] on link "View" at bounding box center [623, 249] width 64 height 25
drag, startPoint x: 548, startPoint y: 137, endPoint x: 486, endPoint y: 139, distance: 61.4
click at [484, 137] on div "aaron" at bounding box center [552, 140] width 153 height 29
type input "trochez"
click at [591, 248] on link "View" at bounding box center [623, 249] width 64 height 25
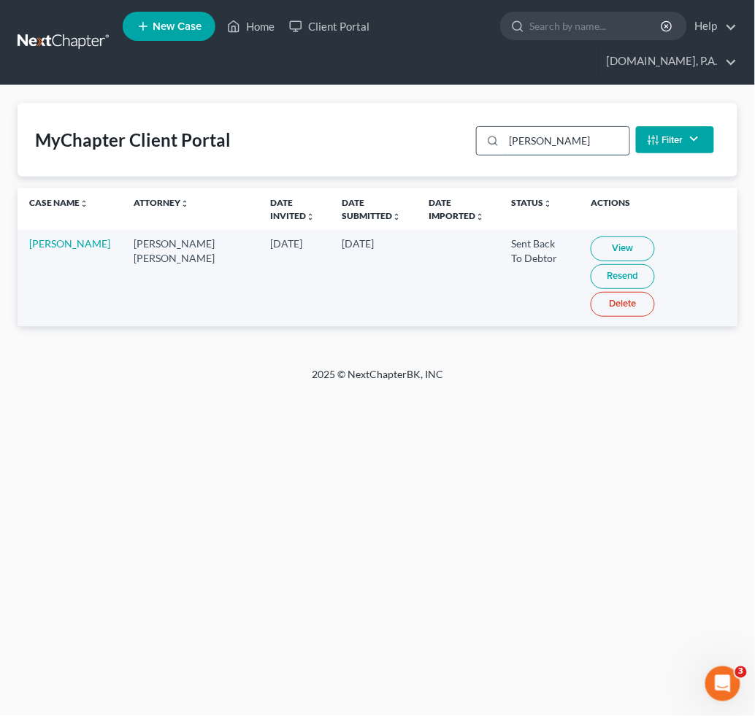
drag, startPoint x: 570, startPoint y: 123, endPoint x: 475, endPoint y: 134, distance: 95.6
click at [472, 134] on div "trochez Filter Status Filter... Invited In Progress Ready To Review Reviewed Im…" at bounding box center [595, 139] width 250 height 39
drag, startPoint x: 581, startPoint y: 134, endPoint x: 403, endPoint y: 135, distance: 177.4
click at [404, 135] on div "MyChapter Client Portal trochez Filter Status Filter... Invited In Progress Rea…" at bounding box center [378, 140] width 720 height 74
click at [589, 245] on link "View" at bounding box center [618, 249] width 64 height 25
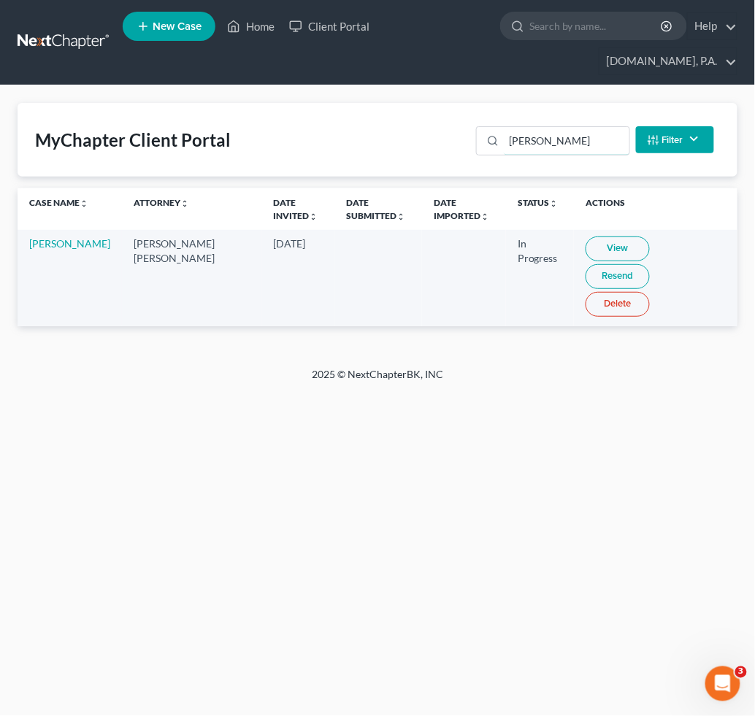
click at [496, 142] on div "vidal" at bounding box center [552, 140] width 153 height 29
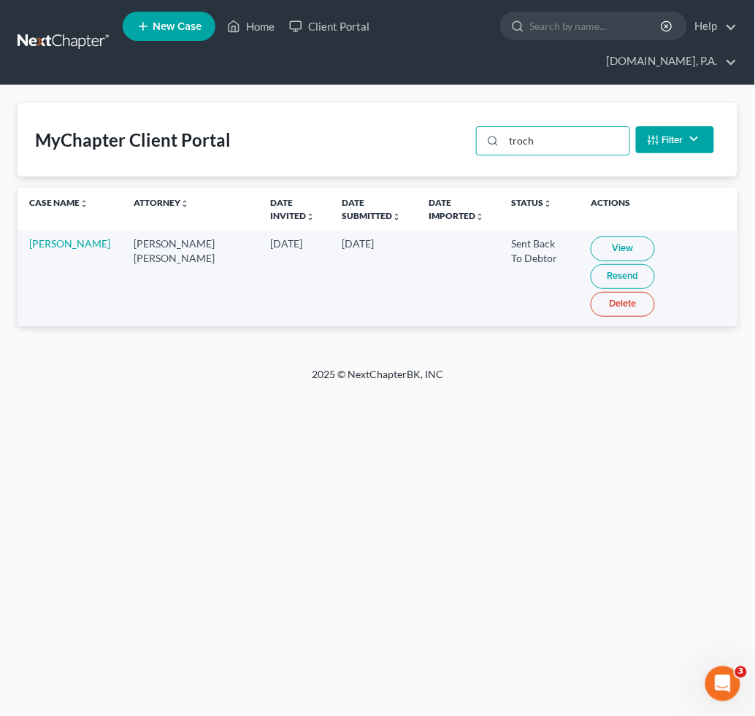
click at [610, 250] on link "View" at bounding box center [623, 249] width 64 height 25
drag, startPoint x: 559, startPoint y: 142, endPoint x: 346, endPoint y: 155, distance: 212.9
click at [456, 142] on div "MyChapter Client Portal troch Filter Status Filter... Invited In Progress Ready…" at bounding box center [378, 140] width 720 height 74
click at [599, 245] on link "View" at bounding box center [623, 249] width 64 height 25
drag, startPoint x: 564, startPoint y: 137, endPoint x: 42, endPoint y: 100, distance: 523.4
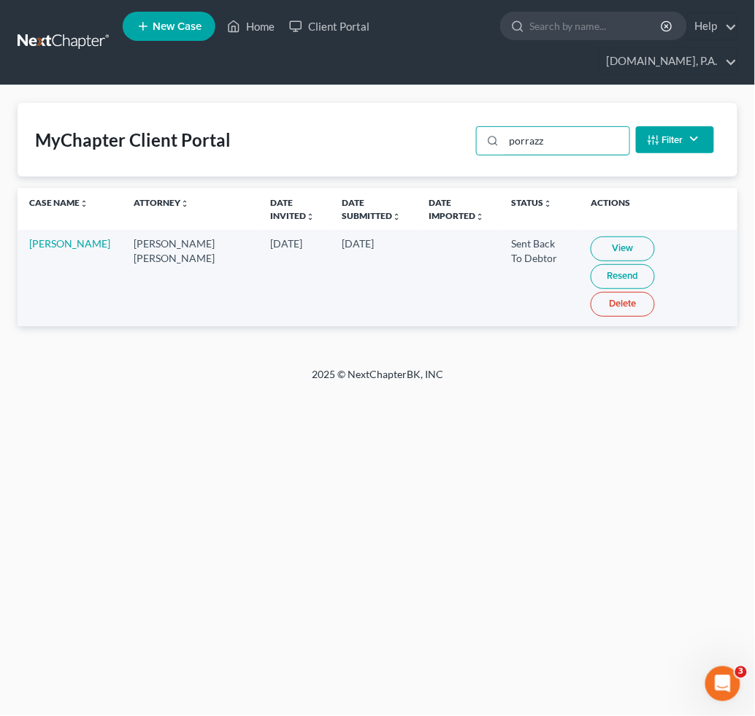
click at [239, 123] on div "MyChapter Client Portal porrazz Filter Status Filter... Invited In Progress Rea…" at bounding box center [378, 140] width 720 height 74
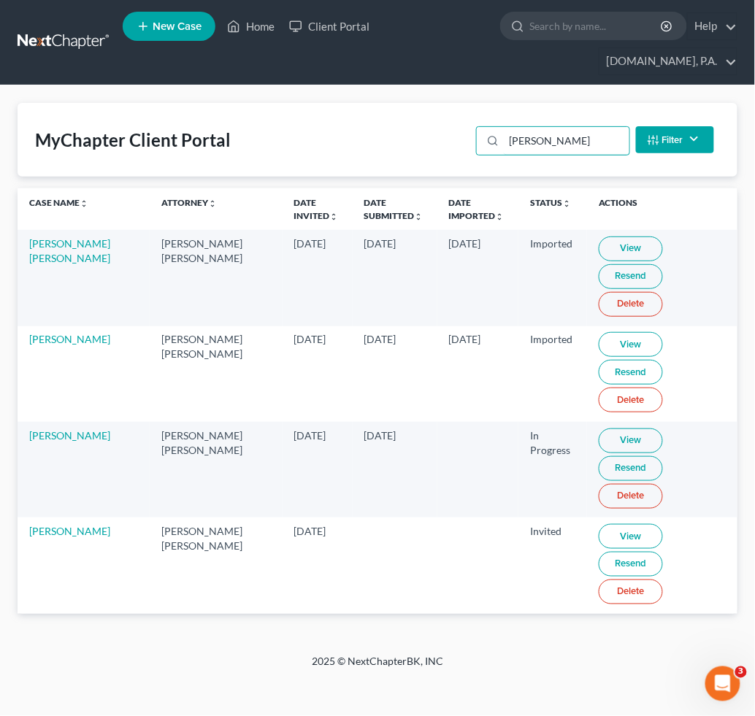
type input "perez"
click at [599, 429] on link "View" at bounding box center [631, 441] width 64 height 25
drag, startPoint x: 552, startPoint y: 144, endPoint x: 395, endPoint y: 139, distance: 157.1
click at [507, 139] on input "perez" at bounding box center [566, 141] width 125 height 28
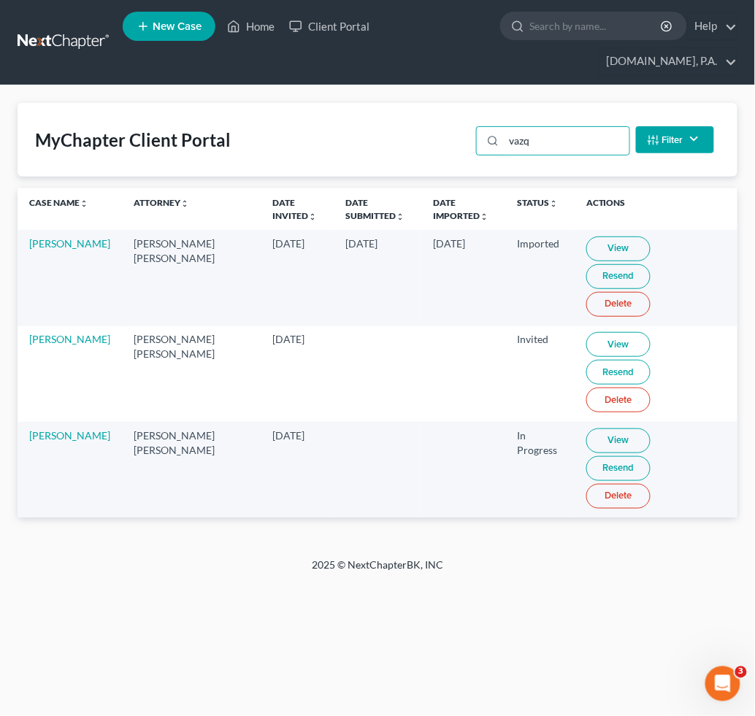
click at [606, 429] on link "View" at bounding box center [618, 441] width 64 height 25
drag, startPoint x: 518, startPoint y: 145, endPoint x: 321, endPoint y: 145, distance: 197.2
click at [399, 145] on div "MyChapter Client Portal vazq Filter Status Filter... Invited In Progress Ready …" at bounding box center [378, 140] width 720 height 74
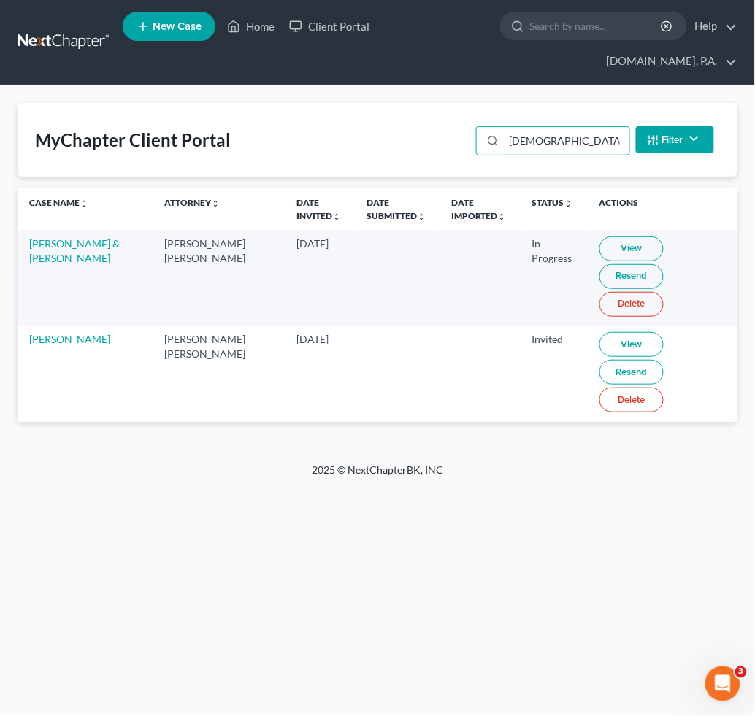
type input "isaa"
click at [613, 344] on link "View" at bounding box center [631, 344] width 64 height 25
drag, startPoint x: 535, startPoint y: 142, endPoint x: 443, endPoint y: 134, distance: 92.4
click at [471, 134] on div "isaa Filter Status Filter... Invited In Progress Ready To Review Reviewed Impor…" at bounding box center [595, 139] width 250 height 39
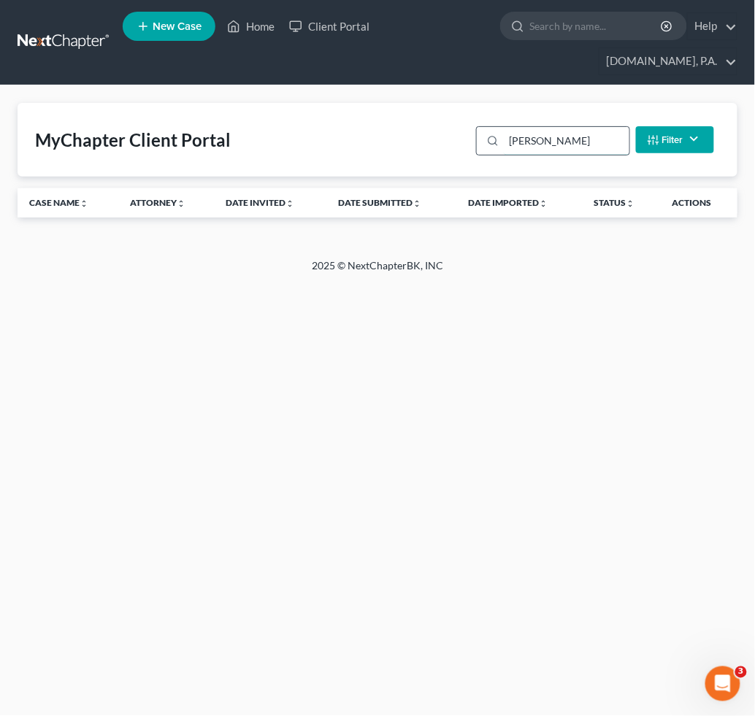
drag, startPoint x: 587, startPoint y: 143, endPoint x: 514, endPoint y: 146, distance: 73.1
click at [514, 146] on input "alicia" at bounding box center [566, 141] width 125 height 28
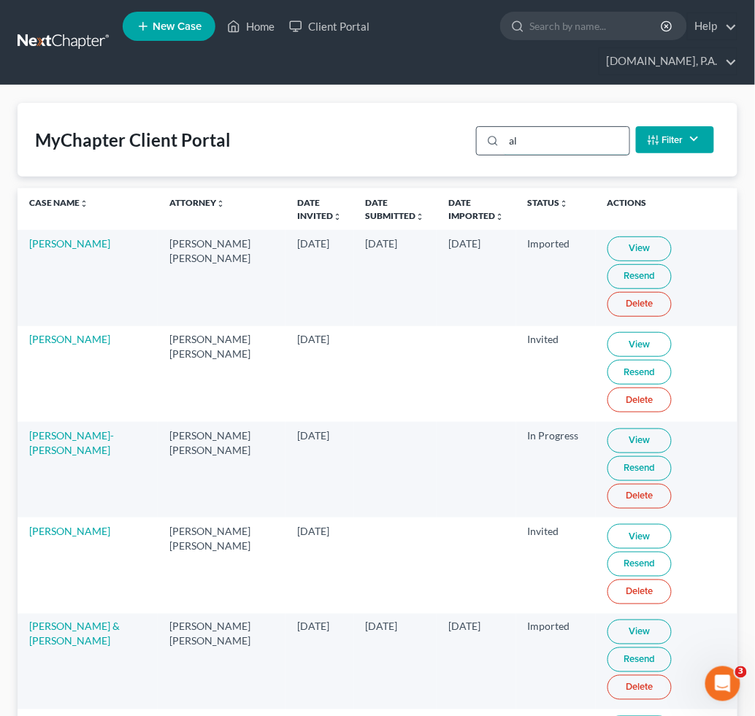
type input "a"
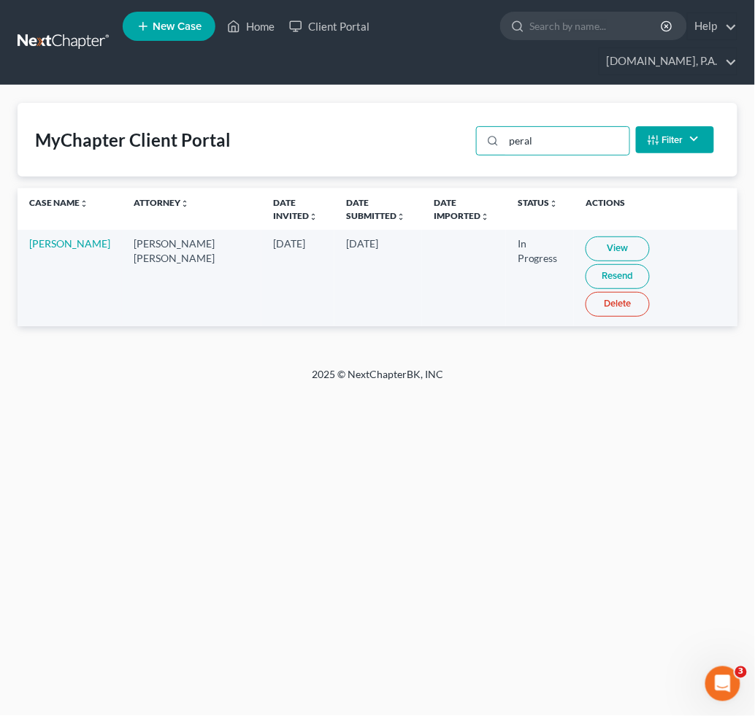
click at [586, 248] on link "View" at bounding box center [618, 249] width 64 height 25
click at [589, 248] on link "View" at bounding box center [618, 249] width 64 height 25
drag, startPoint x: 553, startPoint y: 139, endPoint x: 317, endPoint y: 129, distance: 236.1
click at [432, 131] on div "MyChapter Client Portal peral Filter Status Filter... Invited In Progress Ready…" at bounding box center [378, 140] width 720 height 74
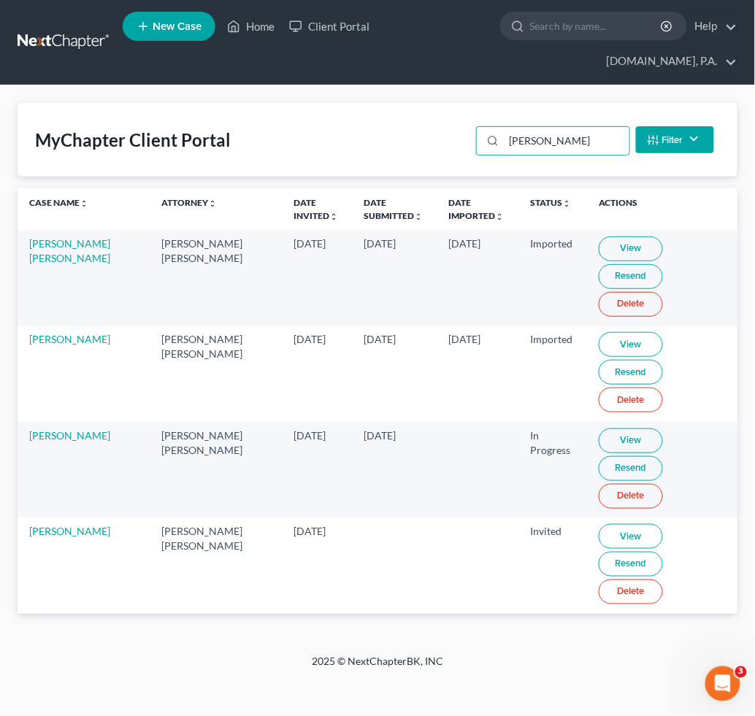
click at [599, 524] on link "View" at bounding box center [631, 536] width 64 height 25
drag, startPoint x: 547, startPoint y: 139, endPoint x: 390, endPoint y: 143, distance: 157.0
click at [452, 140] on div "MyChapter Client Portal perez Filter Status Filter... Invited In Progress Ready…" at bounding box center [378, 140] width 720 height 74
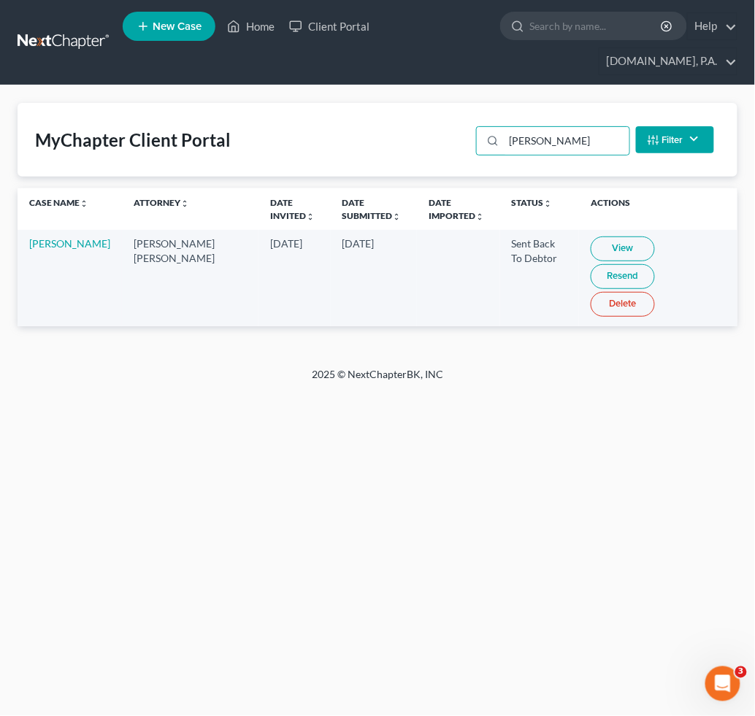
click at [598, 242] on link "View" at bounding box center [623, 249] width 64 height 25
drag, startPoint x: 499, startPoint y: 132, endPoint x: 524, endPoint y: 171, distance: 46.4
click at [382, 121] on div "MyChapter Client Portal voss Filter Status Filter... Invited In Progress Ready …" at bounding box center [378, 140] width 720 height 74
type input "sanford"
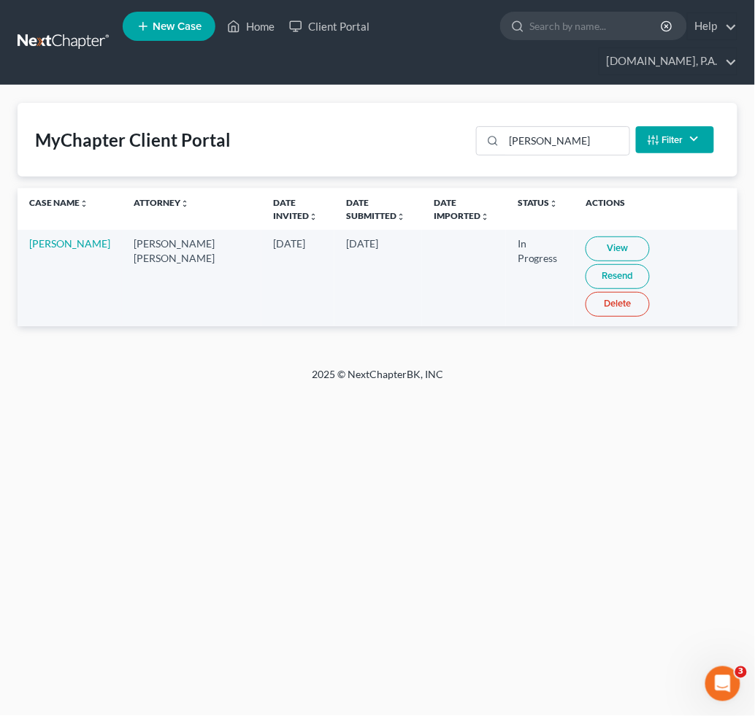
click at [591, 248] on link "View" at bounding box center [618, 249] width 64 height 25
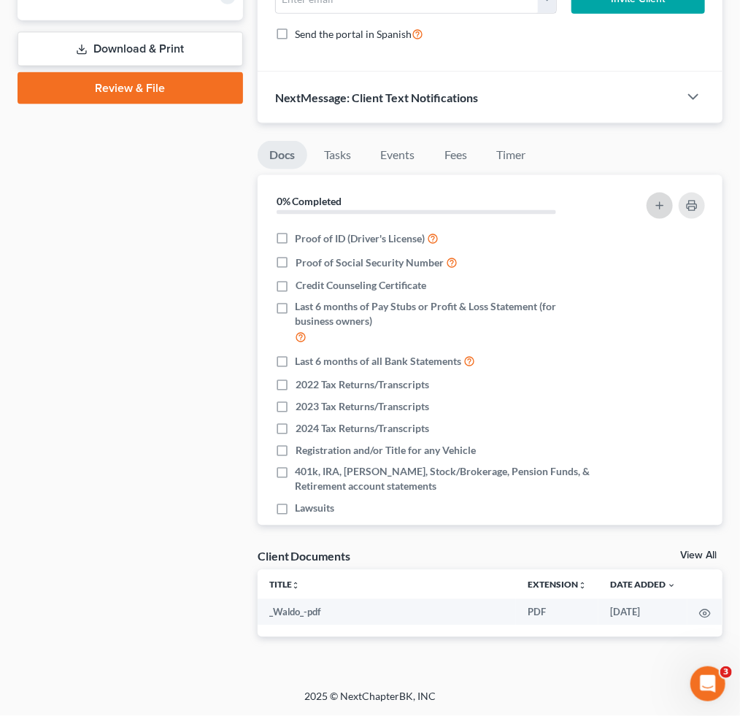
click at [659, 206] on icon "button" at bounding box center [660, 206] width 12 height 12
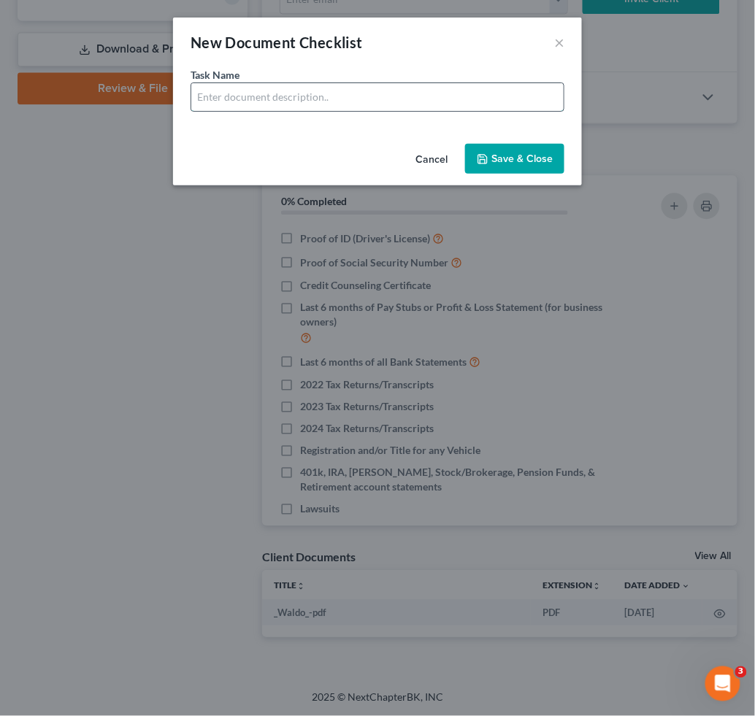
click at [275, 93] on input "text" at bounding box center [377, 97] width 372 height 28
drag, startPoint x: 294, startPoint y: 94, endPoint x: 456, endPoint y: 101, distance: 162.2
click at [438, 99] on input "Bank Statements for Cash App - 6 Months" at bounding box center [377, 97] width 372 height 28
type input "Bank Statements for Wells Fargo Savings 8692 - 6 Months"
click at [529, 158] on button "Save & Close" at bounding box center [514, 159] width 99 height 31
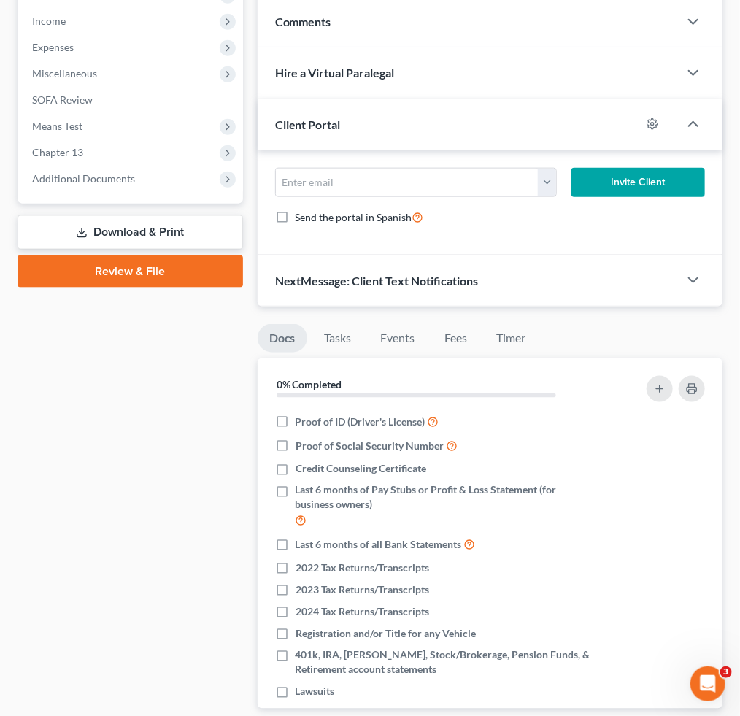
scroll to position [474, 0]
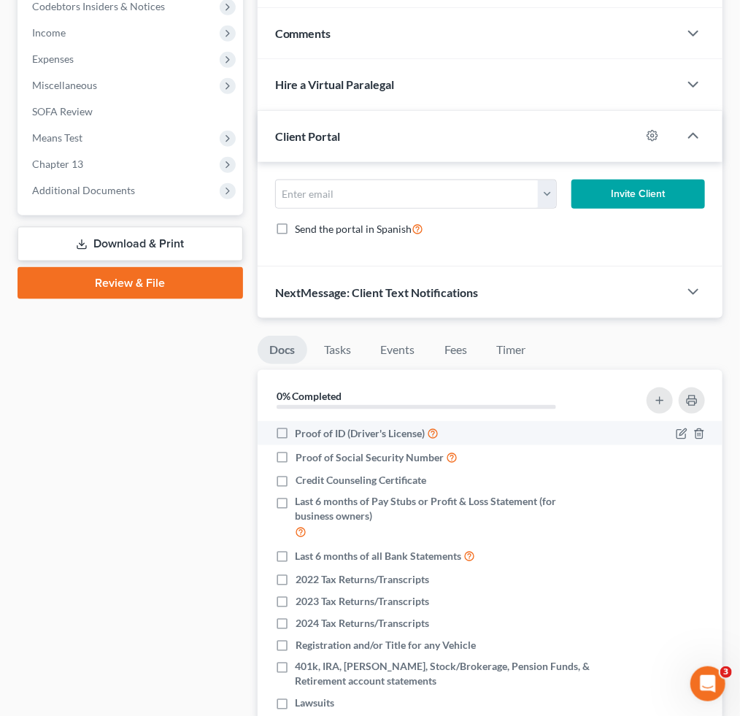
click at [296, 432] on label "Proof of ID (Driver's License)" at bounding box center [368, 433] width 144 height 17
click at [302, 432] on input "Proof of ID (Driver's License)" at bounding box center [306, 429] width 9 height 9
checkbox input "true"
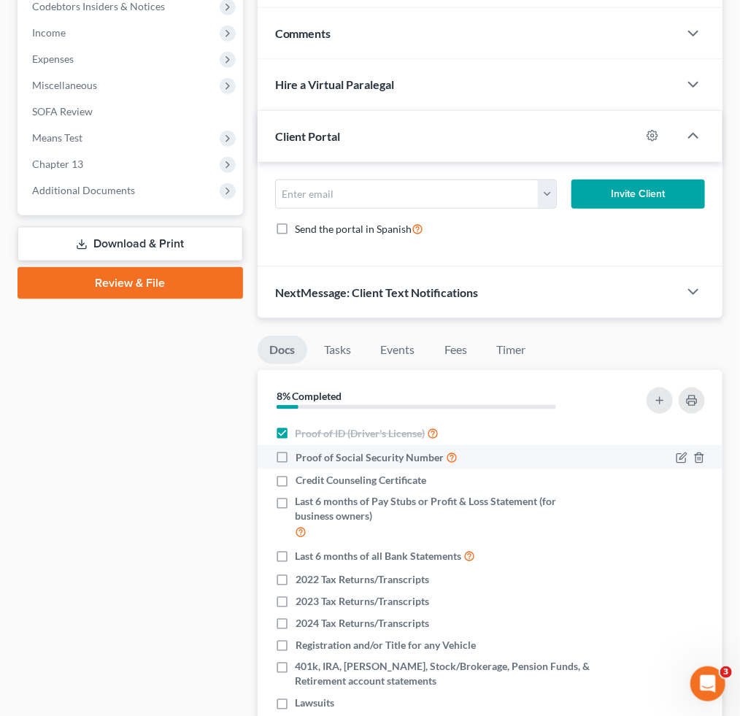
click at [296, 457] on label "Proof of Social Security Number" at bounding box center [377, 457] width 162 height 17
click at [302, 457] on input "Proof of Social Security Number" at bounding box center [306, 453] width 9 height 9
checkbox input "true"
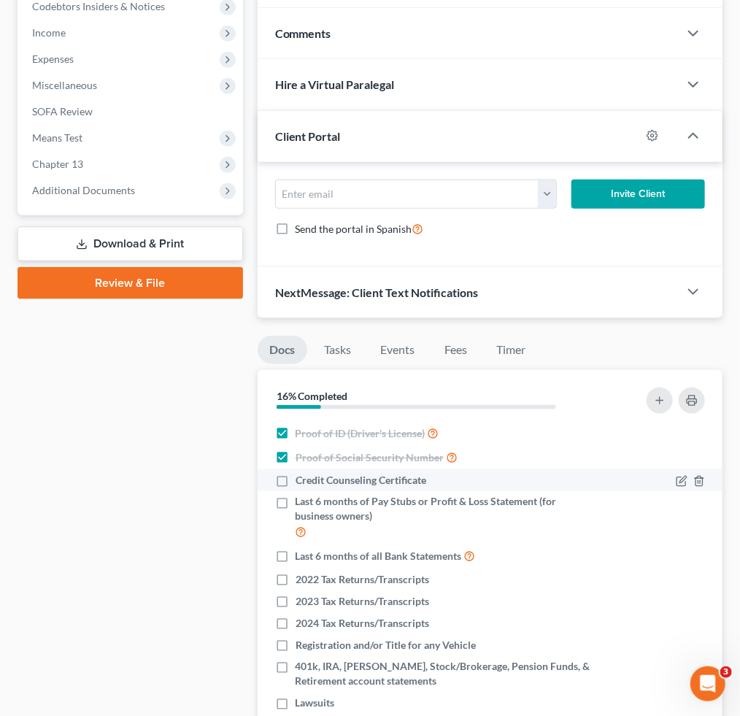
click at [296, 476] on label "Credit Counseling Certificate" at bounding box center [361, 480] width 131 height 15
click at [302, 476] on input "Credit Counseling Certificate" at bounding box center [306, 477] width 9 height 9
checkbox input "true"
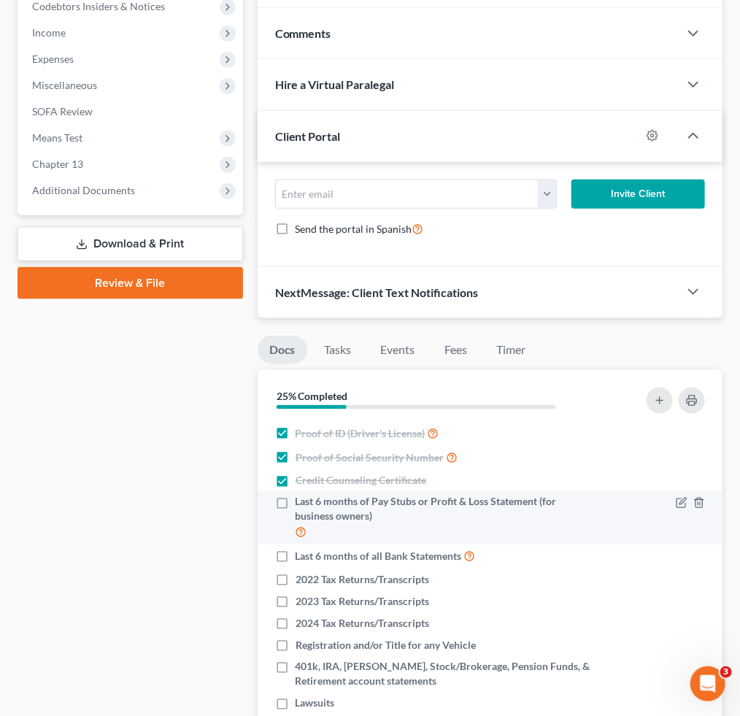
click at [296, 507] on label "Last 6 months of Pay Stubs or Profit & Loss Statement (for business owners)" at bounding box center [445, 518] width 299 height 46
click at [302, 505] on input "Last 6 months of Pay Stubs or Profit & Loss Statement (for business owners)" at bounding box center [306, 499] width 9 height 9
checkbox input "true"
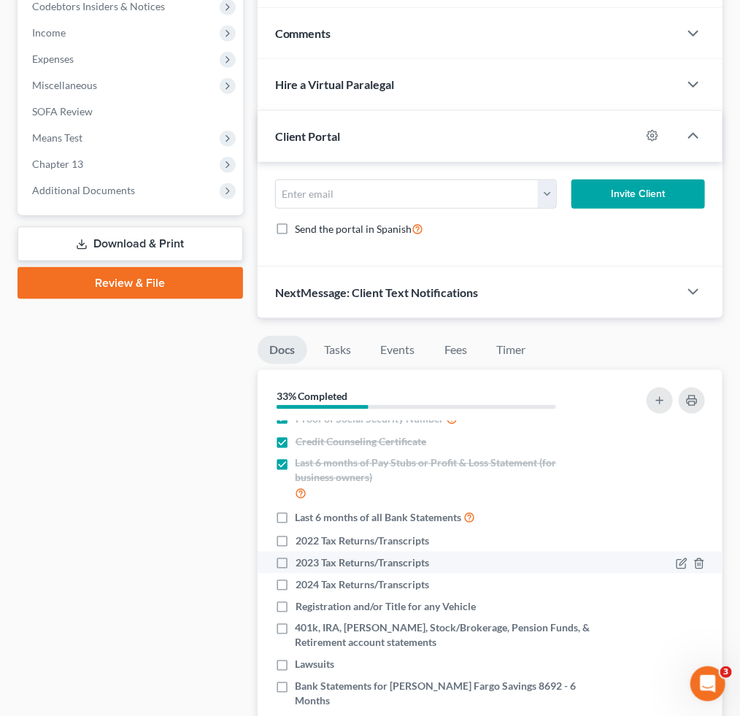
drag, startPoint x: 279, startPoint y: 539, endPoint x: 288, endPoint y: 558, distance: 21.2
click at [296, 538] on label "2022 Tax Returns/Transcripts" at bounding box center [363, 541] width 134 height 15
click at [302, 538] on input "2022 Tax Returns/Transcripts" at bounding box center [306, 538] width 9 height 9
checkbox input "true"
click at [296, 565] on label "2023 Tax Returns/Transcripts" at bounding box center [363, 563] width 134 height 15
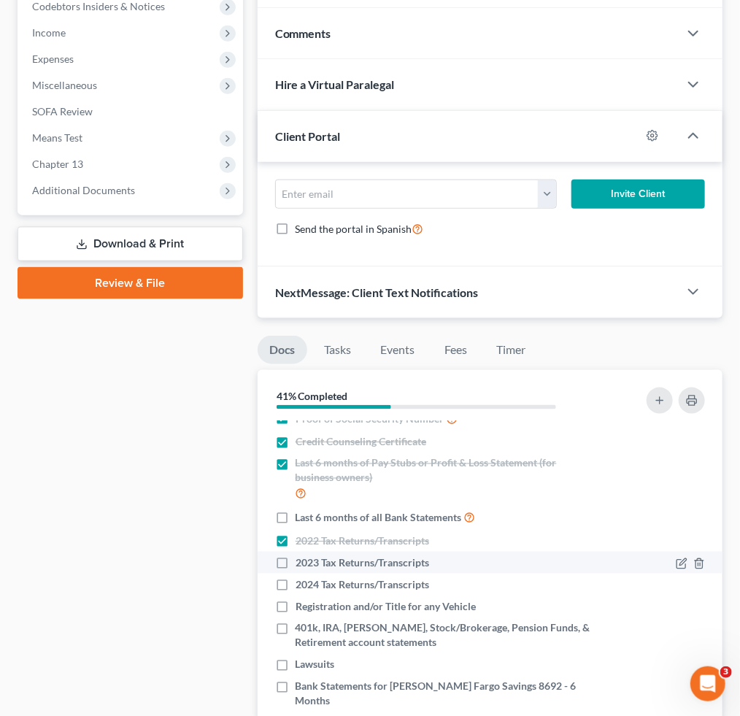
click at [302, 565] on input "2023 Tax Returns/Transcripts" at bounding box center [306, 560] width 9 height 9
checkbox input "true"
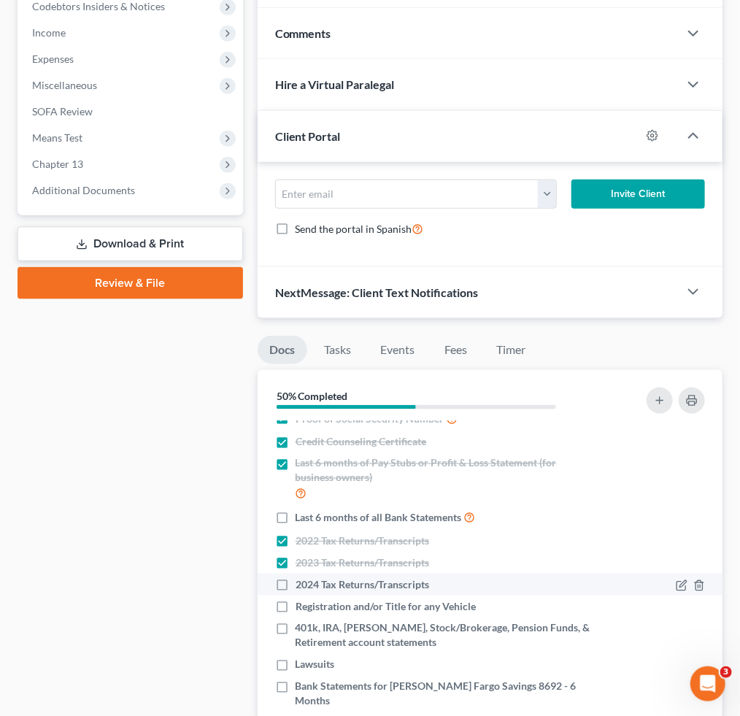
click at [296, 585] on label "2024 Tax Returns/Transcripts" at bounding box center [363, 585] width 134 height 15
click at [302, 585] on input "2024 Tax Returns/Transcripts" at bounding box center [306, 582] width 9 height 9
checkbox input "true"
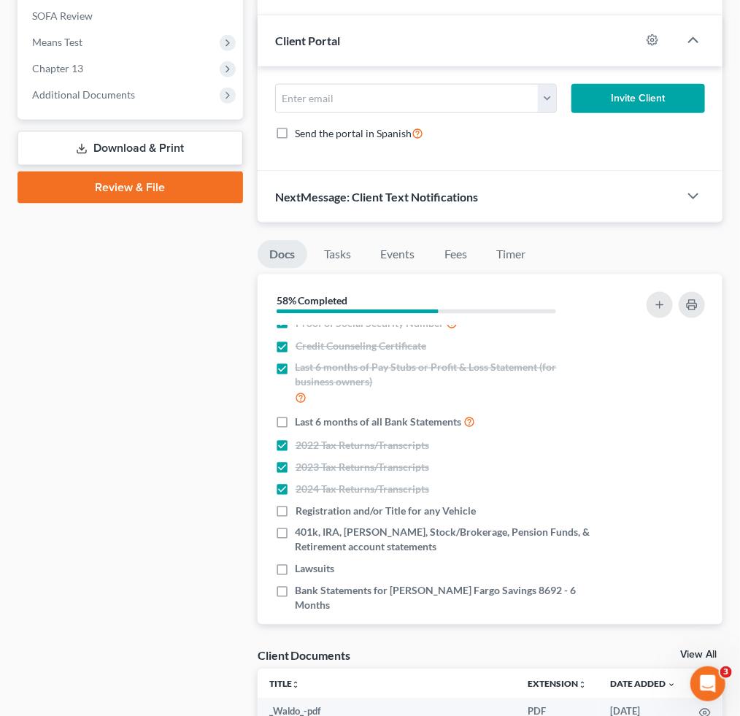
scroll to position [669, 0]
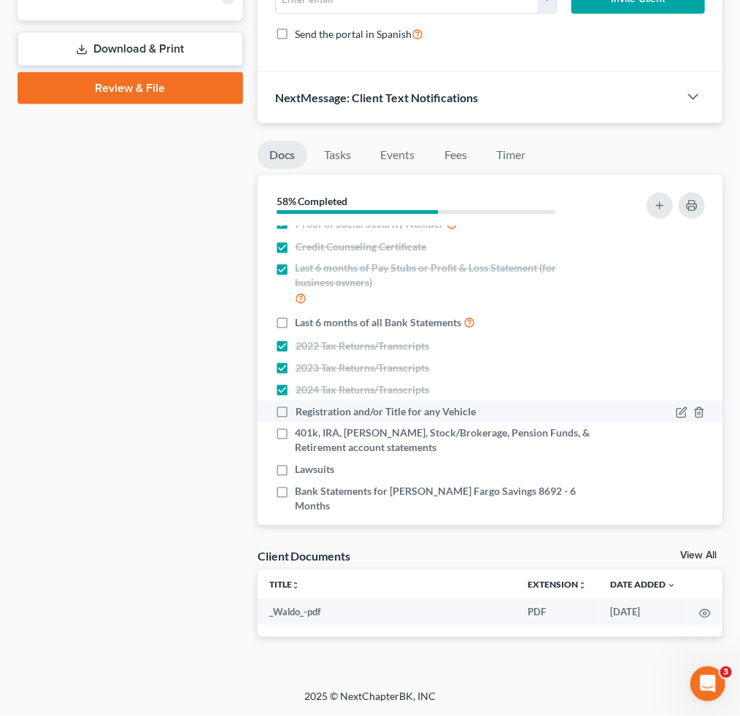
click at [296, 418] on label "Registration and/or Title for any Vehicle" at bounding box center [386, 412] width 180 height 15
click at [302, 414] on input "Registration and/or Title for any Vehicle" at bounding box center [306, 409] width 9 height 9
checkbox input "true"
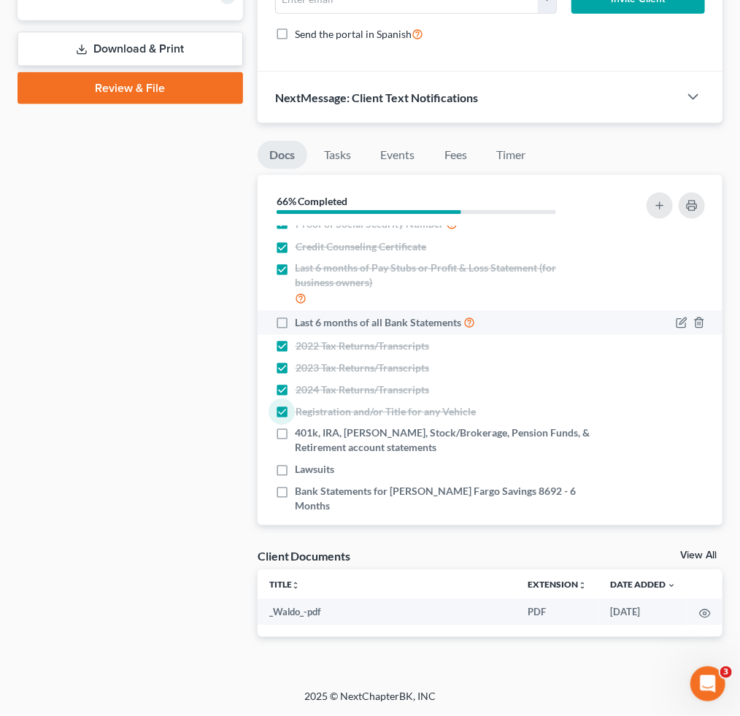
drag, startPoint x: 284, startPoint y: 317, endPoint x: 301, endPoint y: 325, distance: 18.6
click at [296, 317] on label "Last 6 months of all Bank Statements" at bounding box center [386, 323] width 180 height 17
click at [302, 317] on input "Last 6 months of all Bank Statements" at bounding box center [306, 319] width 9 height 9
checkbox input "true"
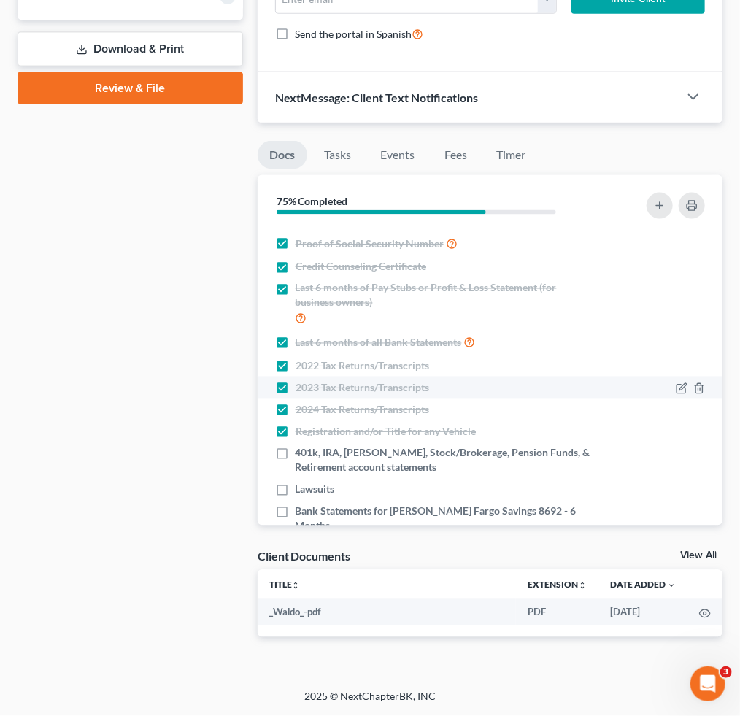
scroll to position [39, 0]
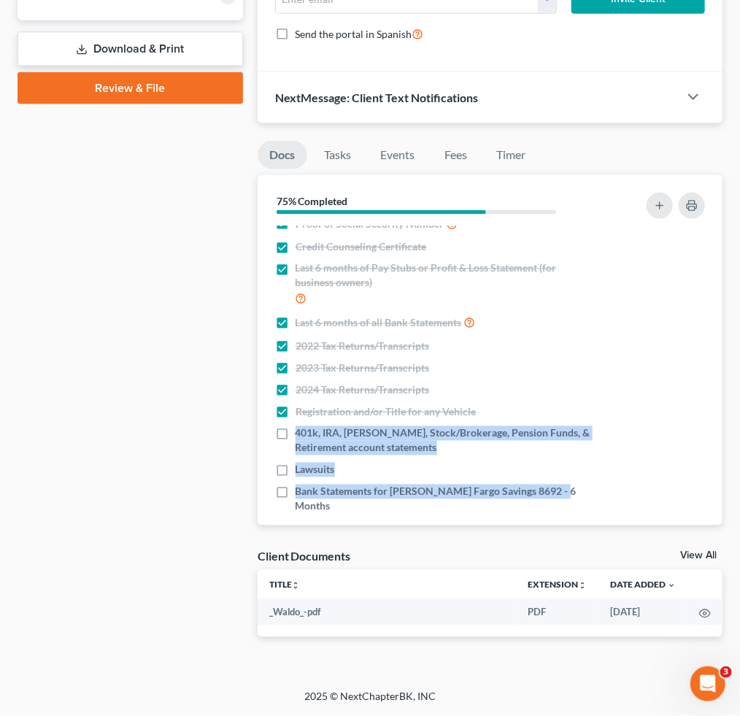
drag, startPoint x: 296, startPoint y: 434, endPoint x: 557, endPoint y: 505, distance: 271.0
click at [557, 505] on div "Nothing here yet! Proof of ID (Driver's License) Proof of Social Security Numbe…" at bounding box center [490, 375] width 465 height 299
copy ul "401k, IRA, ROTH IRA, Stock/Brokerage, Pension Funds, & Retirement account state…"
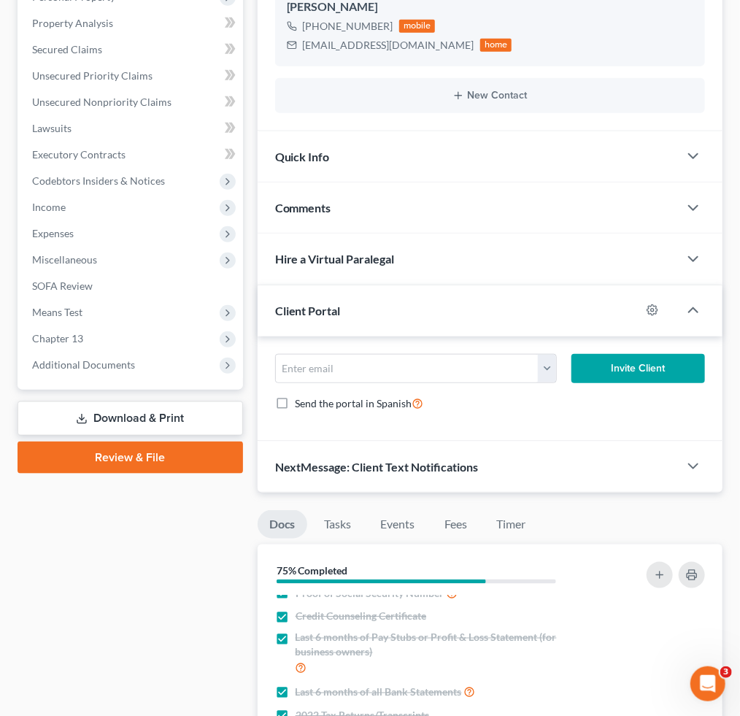
scroll to position [584, 0]
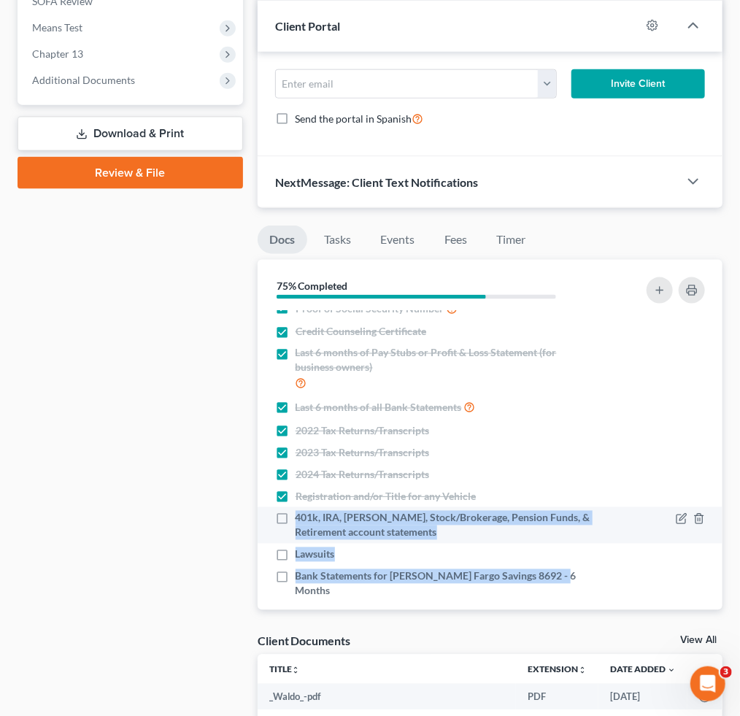
copy ul "401k, IRA, ROTH IRA, Stock/Brokerage, Pension Funds, & Retirement account state…"
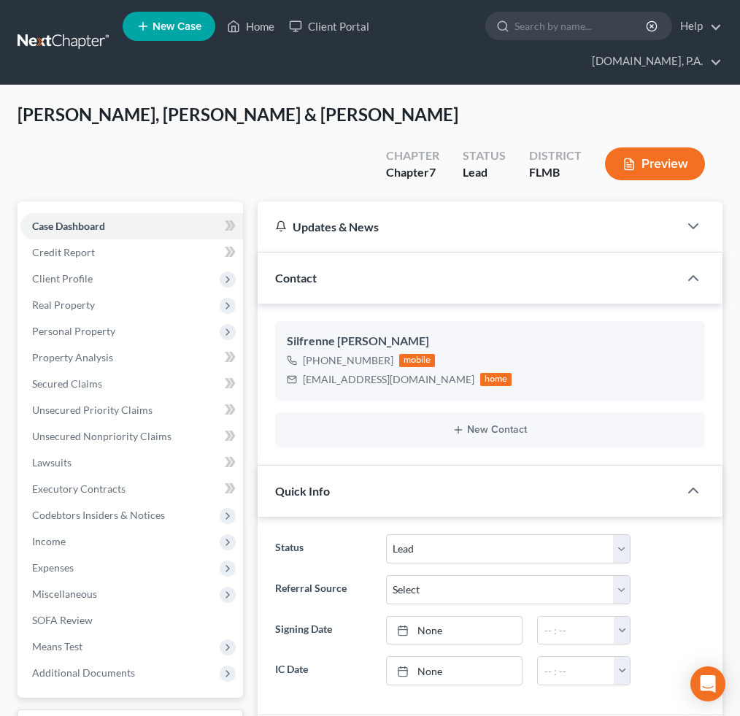
select select "4"
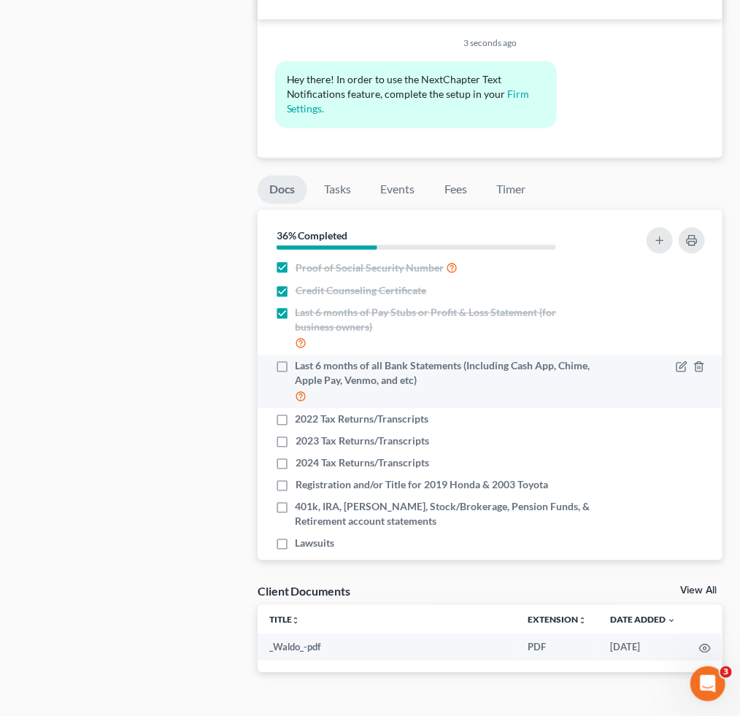
scroll to position [45, 0]
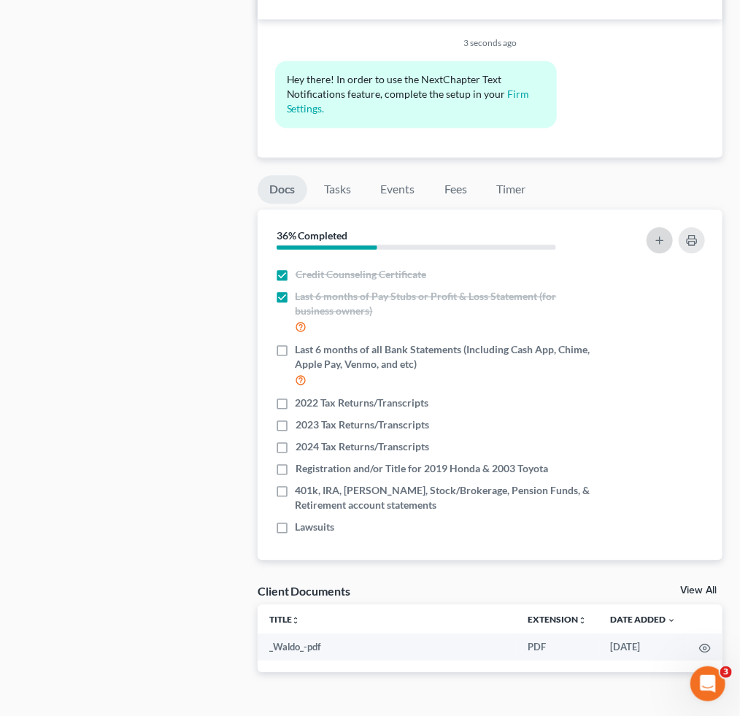
click at [653, 227] on button "button" at bounding box center [660, 240] width 26 height 26
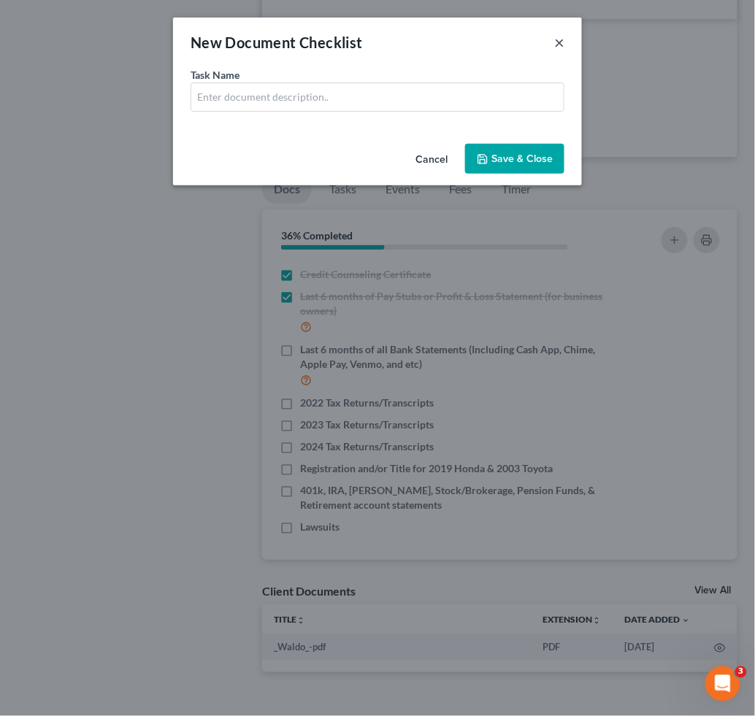
click at [559, 44] on button "×" at bounding box center [559, 43] width 10 height 18
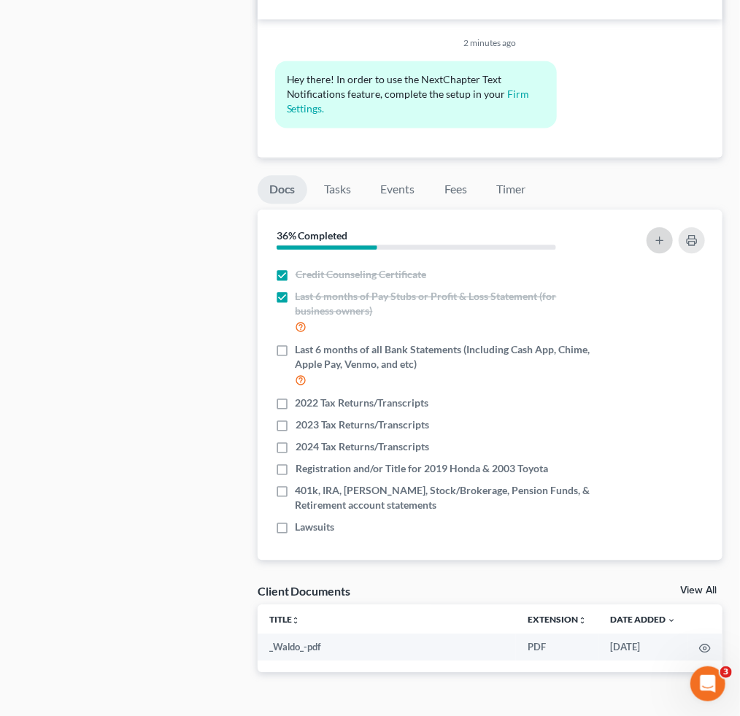
click at [651, 227] on button "button" at bounding box center [660, 240] width 26 height 26
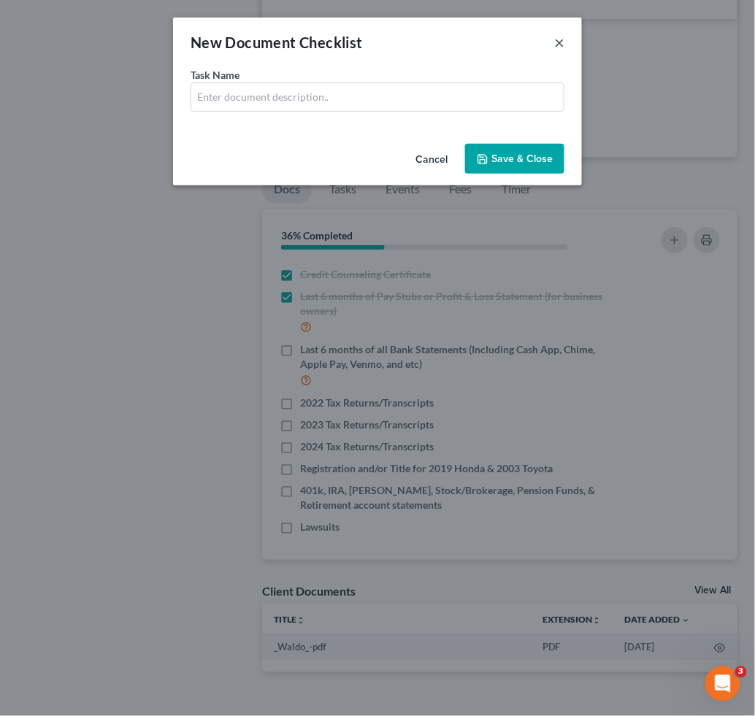
click at [554, 50] on button "×" at bounding box center [559, 43] width 10 height 18
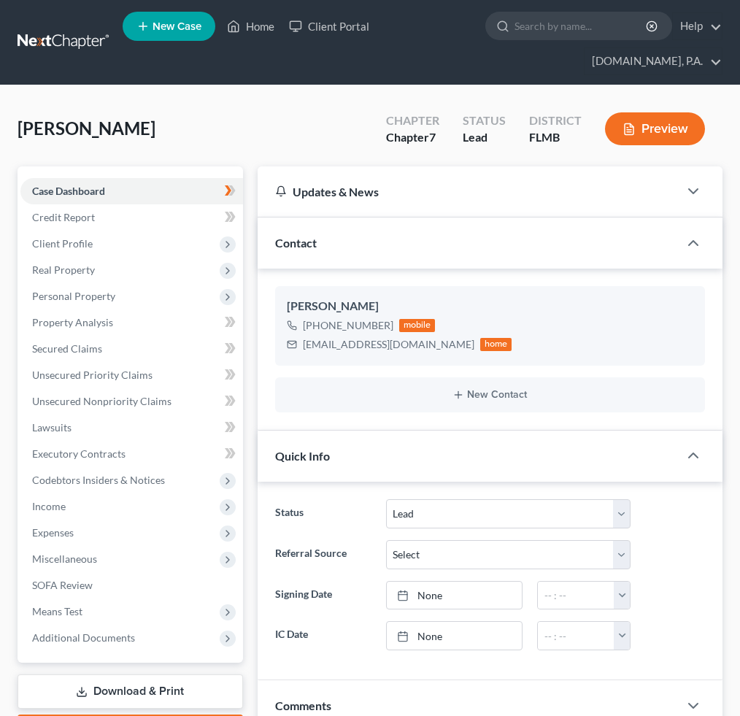
select select "4"
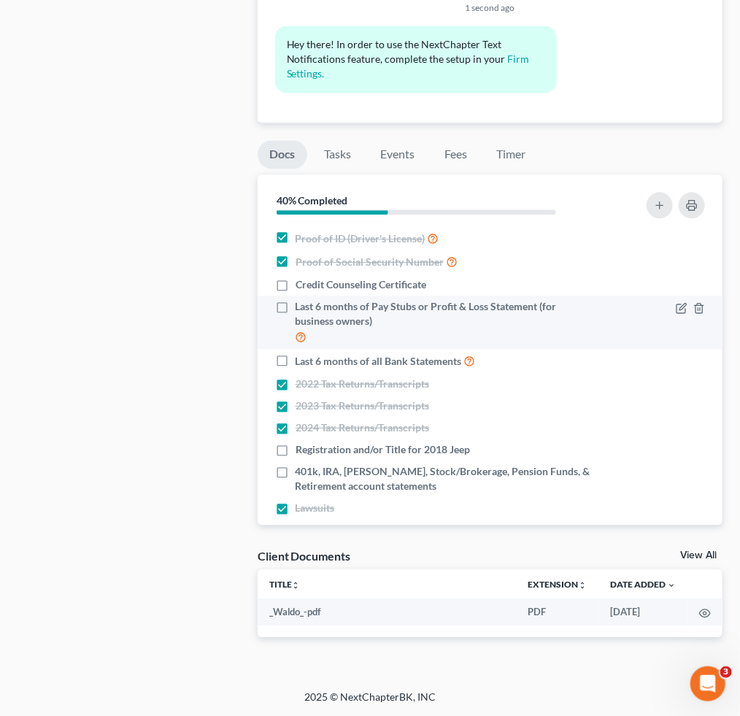
click at [296, 310] on label "Last 6 months of Pay Stubs or Profit & Loss Statement (for business owners)" at bounding box center [445, 322] width 299 height 46
click at [302, 309] on input "Last 6 months of Pay Stubs or Profit & Loss Statement (for business owners)" at bounding box center [306, 303] width 9 height 9
checkbox input "true"
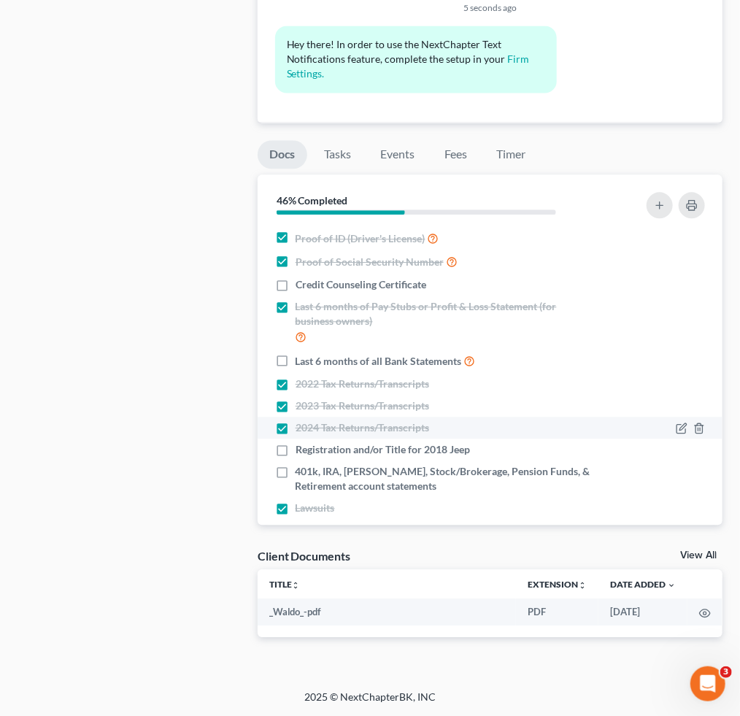
scroll to position [119, 0]
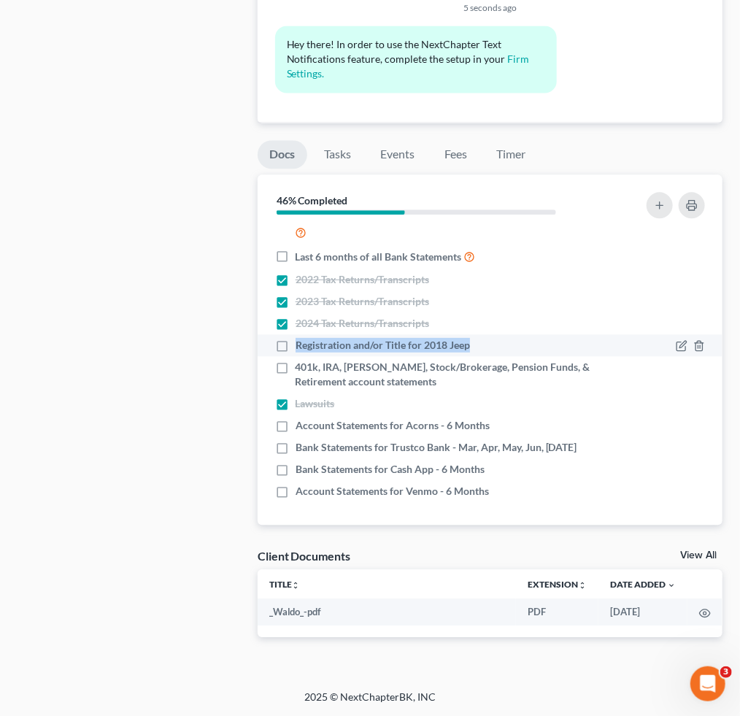
drag, startPoint x: 294, startPoint y: 329, endPoint x: 470, endPoint y: 331, distance: 176.0
click at [470, 338] on div "Registration and/or Title for 2018 Jeep" at bounding box center [434, 345] width 319 height 15
copy span "Registration and/or Title for 2018 Jeep"
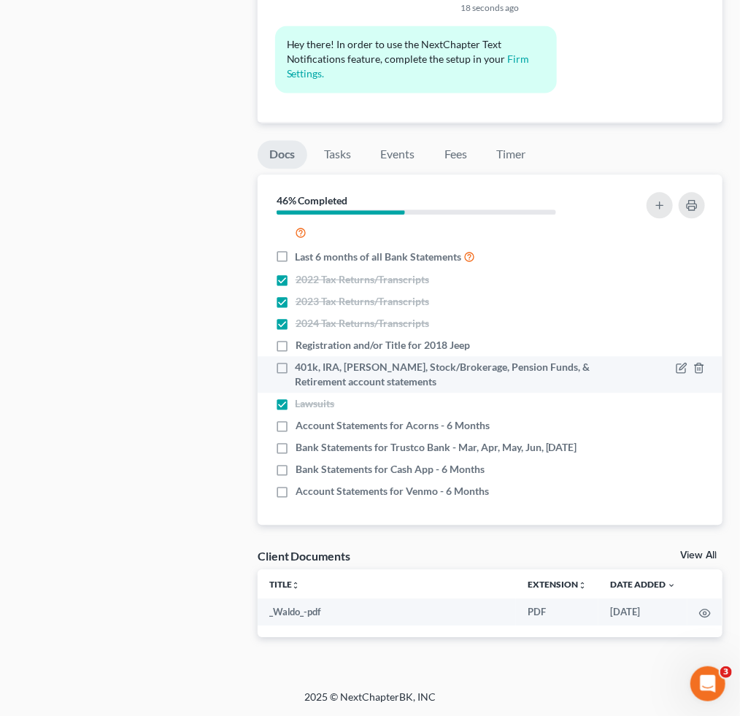
click at [296, 360] on label "401k, IRA, [PERSON_NAME], Stock/Brokerage, Pension Funds, & Retirement account …" at bounding box center [445, 374] width 299 height 29
click at [302, 360] on input "401k, IRA, [PERSON_NAME], Stock/Brokerage, Pension Funds, & Retirement account …" at bounding box center [306, 364] width 9 height 9
checkbox input "true"
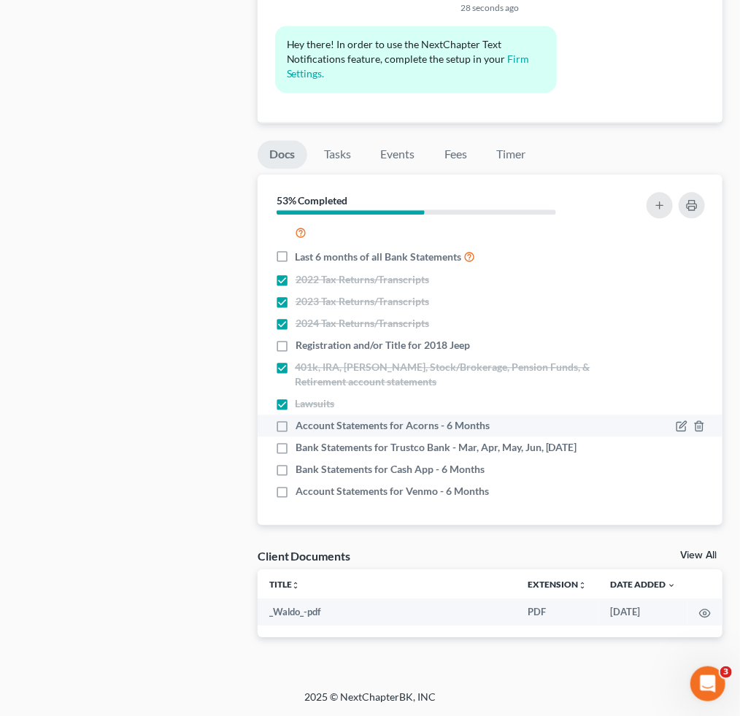
click at [296, 418] on label "Account Statements for Acorns - 6 Months" at bounding box center [393, 425] width 194 height 15
click at [302, 418] on input "Account Statements for Acorns - 6 Months" at bounding box center [306, 422] width 9 height 9
checkbox input "true"
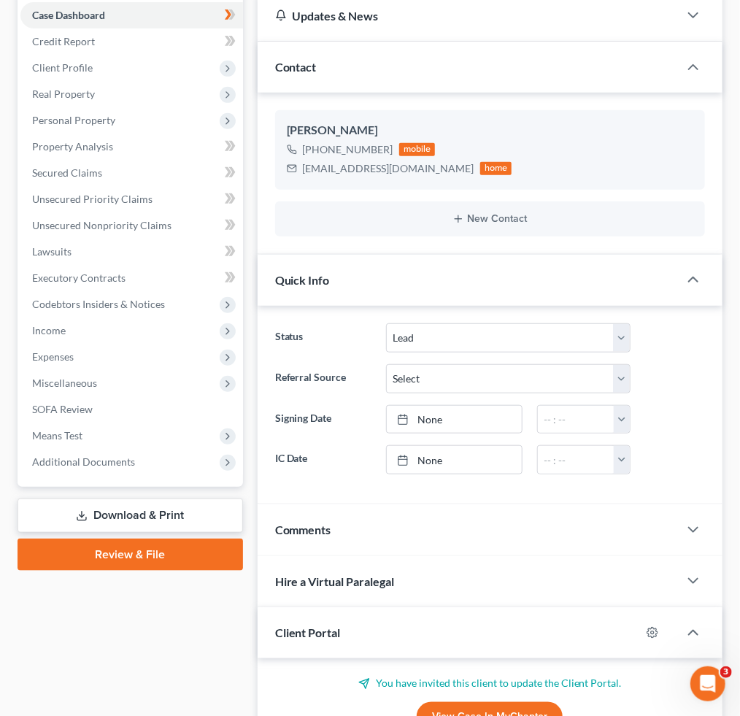
scroll to position [0, 0]
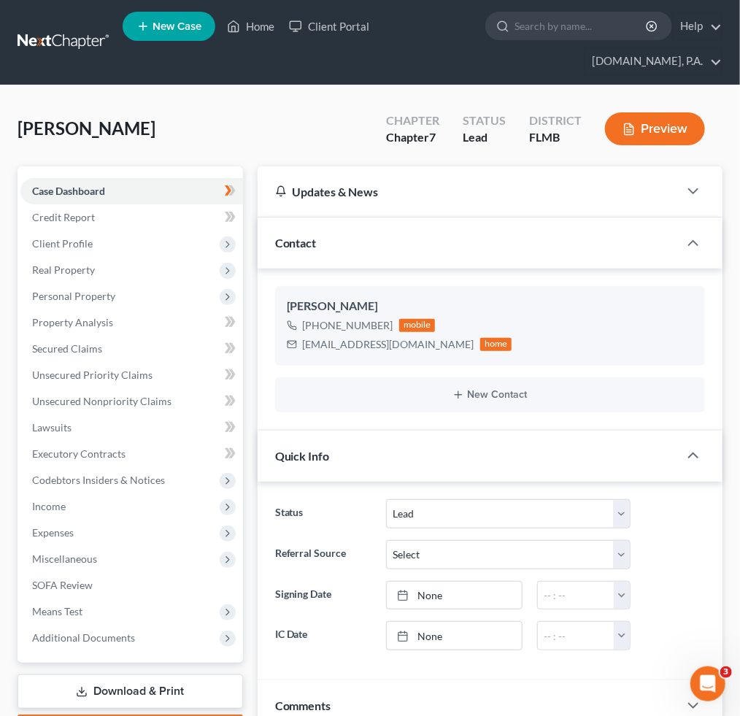
drag, startPoint x: 178, startPoint y: 134, endPoint x: 261, endPoint y: 3, distance: 155.6
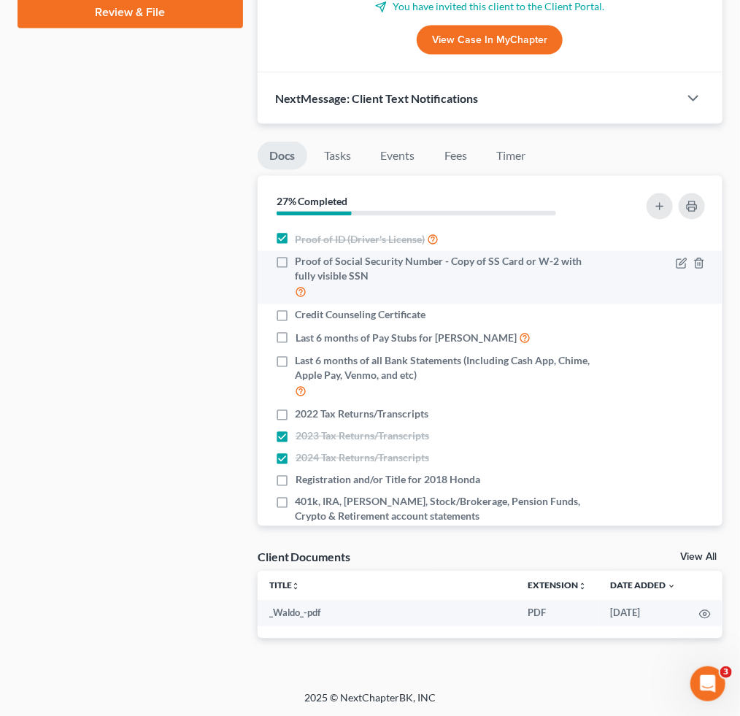
click at [296, 267] on label "Proof of Social Security Number - Copy of SS Card or W-2 with fully visible SSN" at bounding box center [445, 278] width 299 height 46
click at [302, 264] on input "Proof of Social Security Number - Copy of SS Card or W-2 with fully visible SSN" at bounding box center [306, 259] width 9 height 9
click at [296, 261] on label "Proof of Social Security Number - Copy of SS Card or W-2 with fully visible SSN" at bounding box center [445, 278] width 299 height 46
click at [302, 261] on input "Proof of Social Security Number - Copy of SS Card or W-2 with fully visible SSN" at bounding box center [306, 259] width 9 height 9
checkbox input "false"
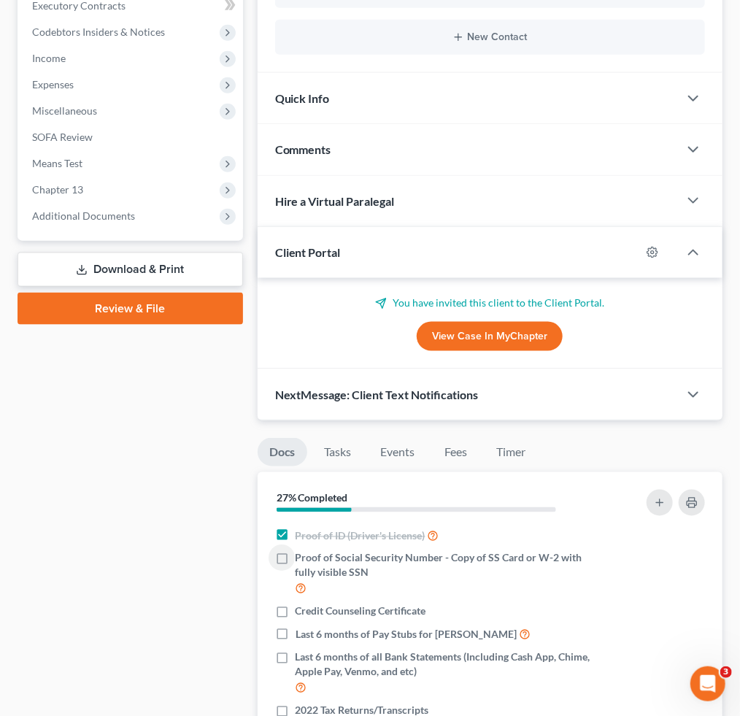
scroll to position [681, 0]
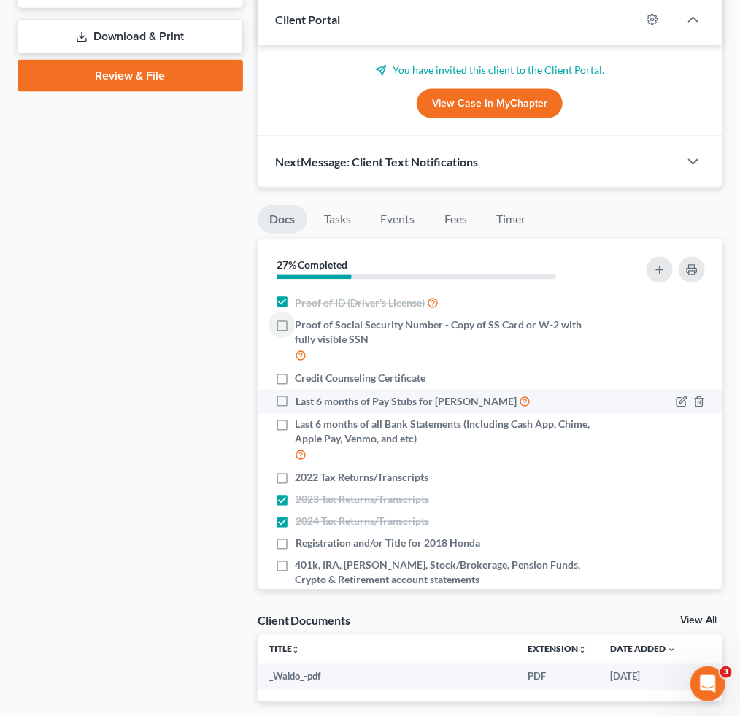
click at [296, 406] on label "Last 6 months of Pay Stubs for [PERSON_NAME]" at bounding box center [413, 402] width 235 height 17
click at [302, 403] on input "Last 6 months of Pay Stubs for [PERSON_NAME]" at bounding box center [306, 398] width 9 height 9
checkbox input "true"
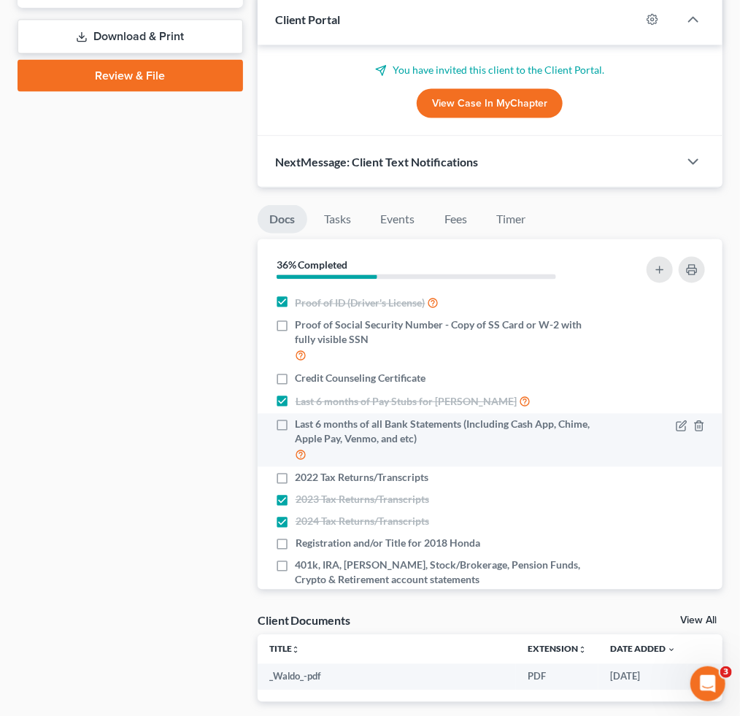
scroll to position [47, 0]
